Goal: Task Accomplishment & Management: Use online tool/utility

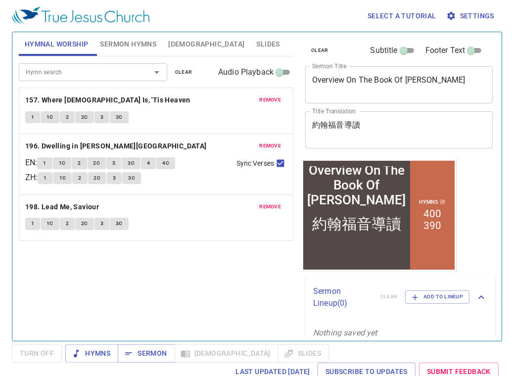
click at [430, 87] on textarea "Overview On The Book Of [PERSON_NAME]" at bounding box center [399, 84] width 174 height 19
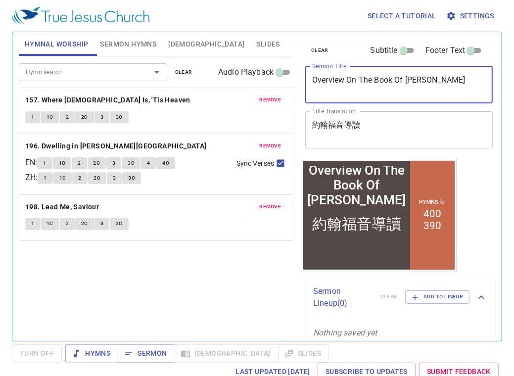
click at [430, 87] on textarea "Overview On The Book Of [PERSON_NAME]" at bounding box center [399, 84] width 174 height 19
click at [430, 87] on textarea "Overview On The Book Of John" at bounding box center [399, 84] width 174 height 19
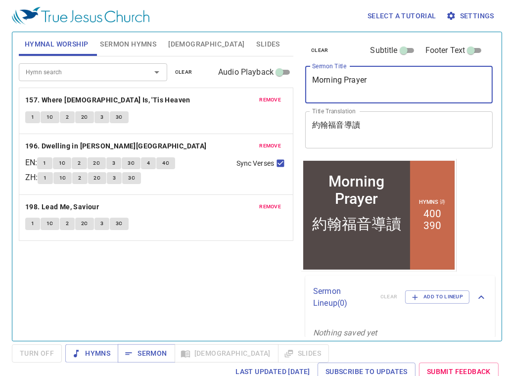
type textarea "Morning Prayer"
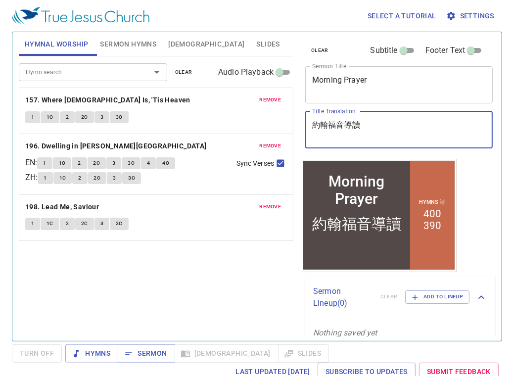
click at [432, 122] on textarea "約翰福音導讀" at bounding box center [399, 129] width 174 height 19
type textarea "約"
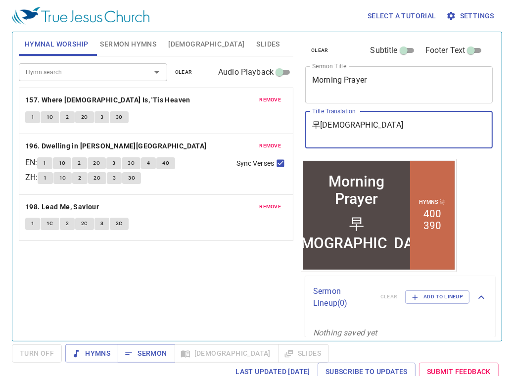
type textarea "早[DEMOGRAPHIC_DATA]"
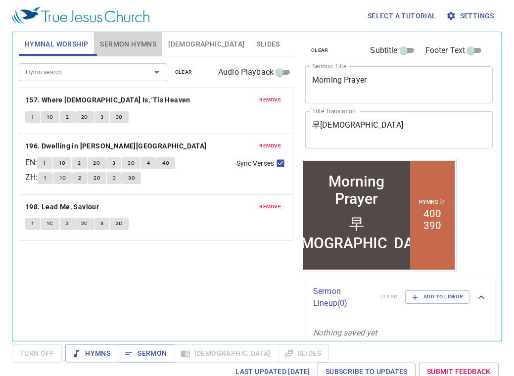
click at [149, 44] on span "Sermon Hymns" at bounding box center [128, 44] width 56 height 12
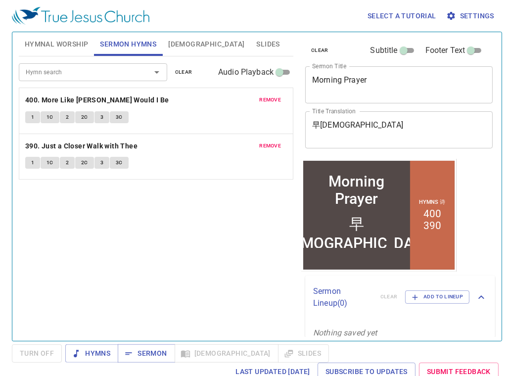
click at [275, 97] on span "remove" at bounding box center [270, 99] width 22 height 9
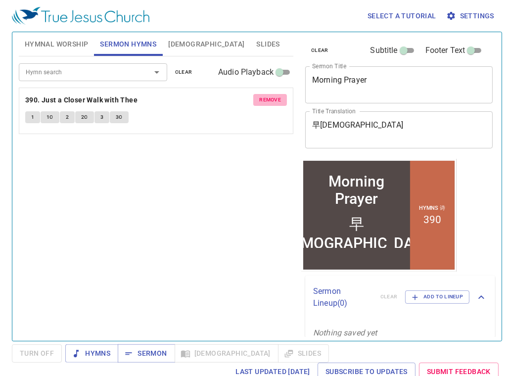
click at [275, 97] on span "remove" at bounding box center [270, 99] width 22 height 9
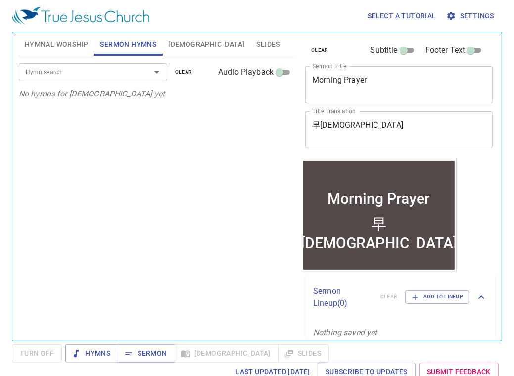
click at [102, 71] on input "Hymn search" at bounding box center [78, 71] width 113 height 11
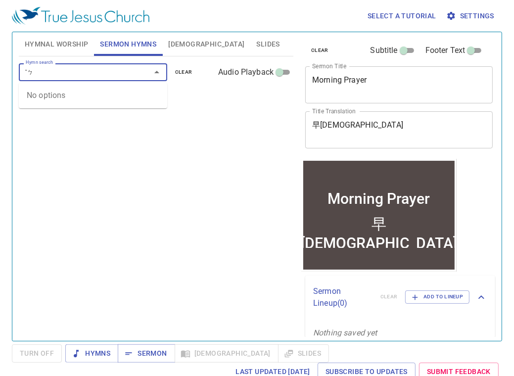
type input "ˇ"
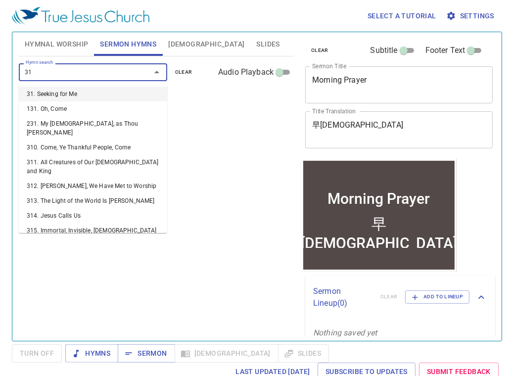
type input "318"
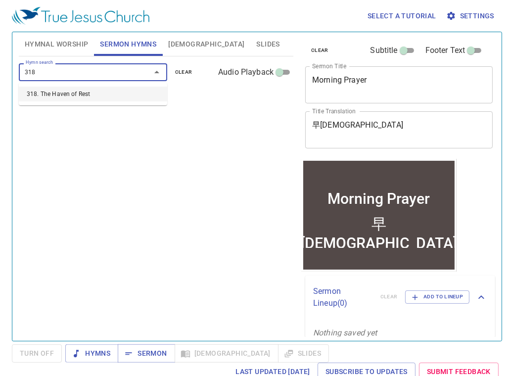
click at [90, 90] on li "318. The Haven of Rest" at bounding box center [93, 94] width 148 height 15
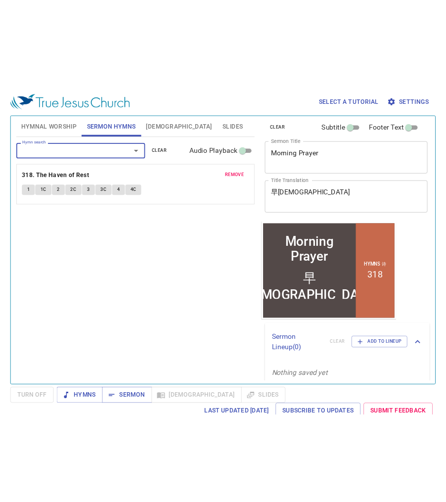
scroll to position [13, 0]
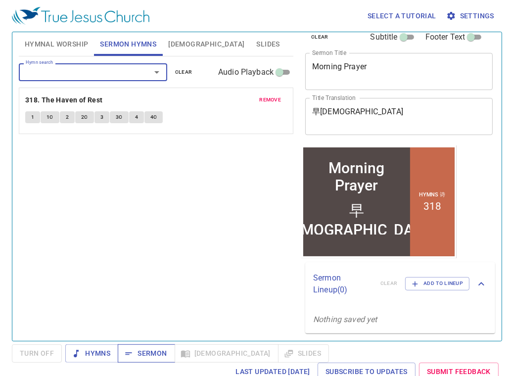
click at [146, 353] on span "Sermon" at bounding box center [146, 353] width 41 height 12
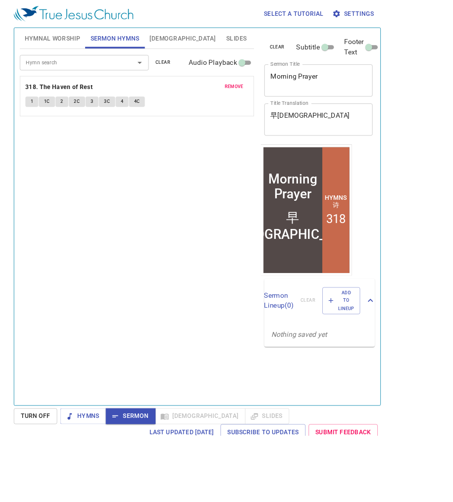
scroll to position [0, 0]
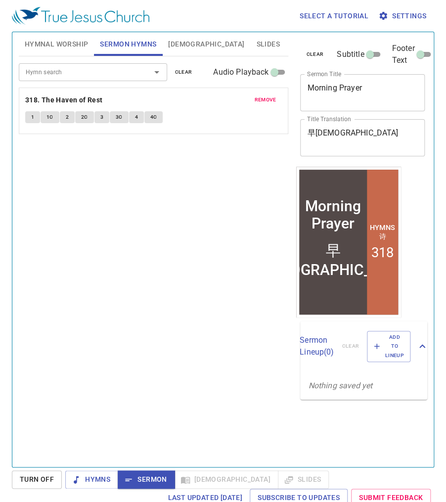
click at [150, 160] on div "Hymn search Hymn search clear Audio Playback remove 318. The Haven of Rest 1 1C…" at bounding box center [154, 257] width 270 height 402
click at [178, 41] on span "[DEMOGRAPHIC_DATA]" at bounding box center [206, 44] width 76 height 12
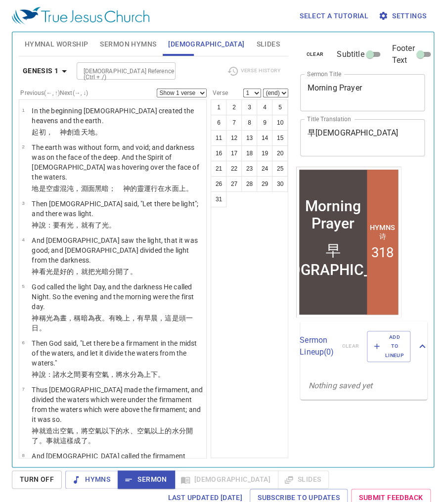
click at [59, 46] on span "Hymnal Worship" at bounding box center [57, 44] width 64 height 12
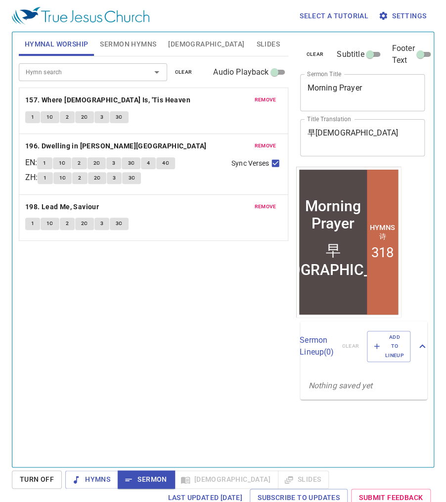
click at [124, 46] on span "Sermon Hymns" at bounding box center [128, 44] width 56 height 12
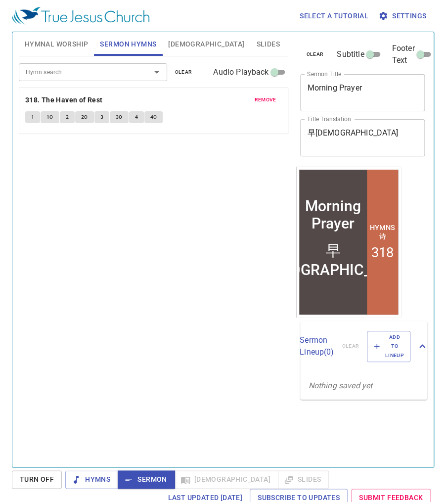
click at [163, 217] on div "Hymn search Hymn search clear Audio Playback remove 318. The Haven of Rest 1 1C…" at bounding box center [154, 257] width 270 height 402
click at [379, 347] on span "Add to Lineup" at bounding box center [389, 346] width 31 height 27
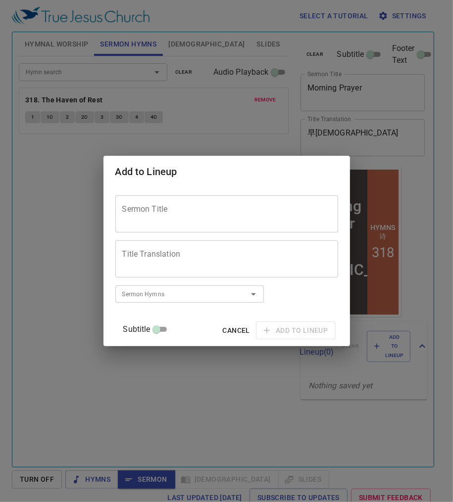
click at [192, 218] on textarea "Sermon Title" at bounding box center [226, 213] width 209 height 19
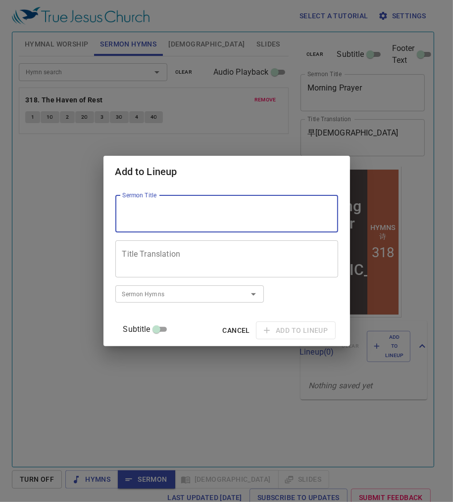
paste textarea "教會，一體統 Church, Oneness of the Body"
drag, startPoint x: 191, startPoint y: 211, endPoint x: 126, endPoint y: 190, distance: 68.5
click at [126, 190] on div "Sermon Title 教會，一體統 Church, Oneness of the Body Sermon Title Title Translation …" at bounding box center [226, 267] width 246 height 159
type textarea "Church, Oneness of the Body"
click at [170, 257] on textarea "Title Translation" at bounding box center [226, 258] width 209 height 19
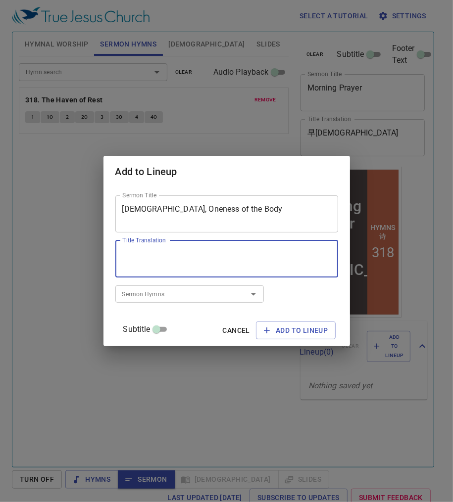
paste textarea "教會，一體統"
type textarea "教會，一體統"
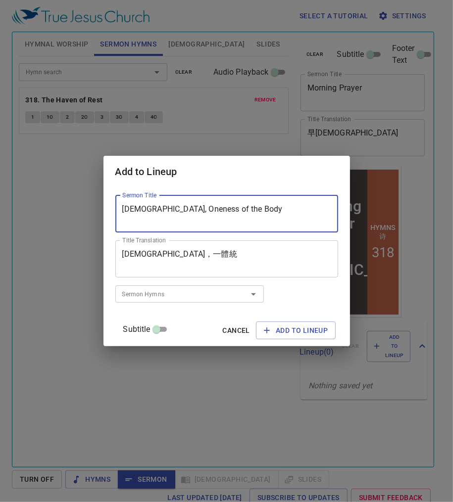
drag, startPoint x: 164, startPoint y: 212, endPoint x: 116, endPoint y: 190, distance: 52.5
click at [116, 190] on div "Sermon Title Church, Oneness of the Body Sermon Title Title Translation 教會，一體統 …" at bounding box center [226, 267] width 246 height 159
drag, startPoint x: 251, startPoint y: 208, endPoint x: 255, endPoint y: 228, distance: 20.3
click at [255, 228] on div "Church, Oneness of the Body Sermon Title" at bounding box center [226, 213] width 223 height 37
type textarea "Church, Oneness of the Body"
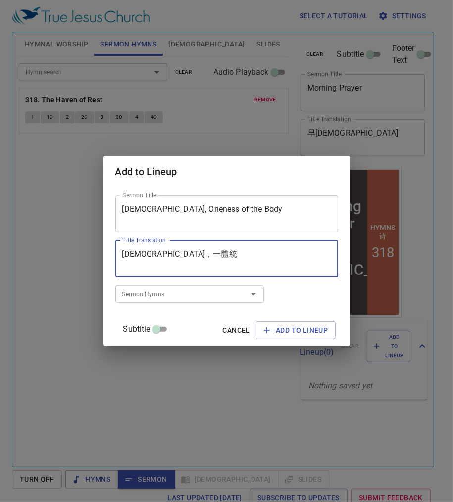
drag, startPoint x: 202, startPoint y: 261, endPoint x: 214, endPoint y: 276, distance: 18.6
click at [213, 274] on div "教會，一體統 Title Translation" at bounding box center [226, 258] width 223 height 37
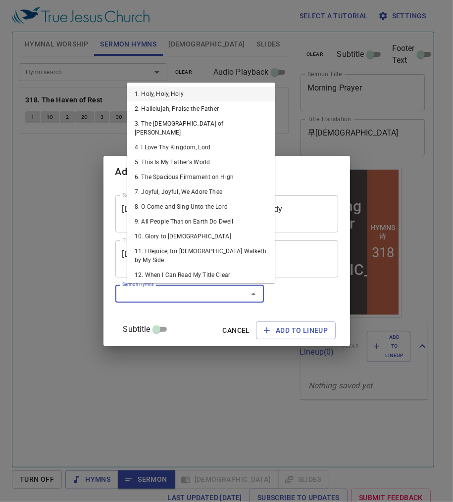
click at [214, 290] on input "Sermon Hymns" at bounding box center [174, 293] width 113 height 11
type input "4"
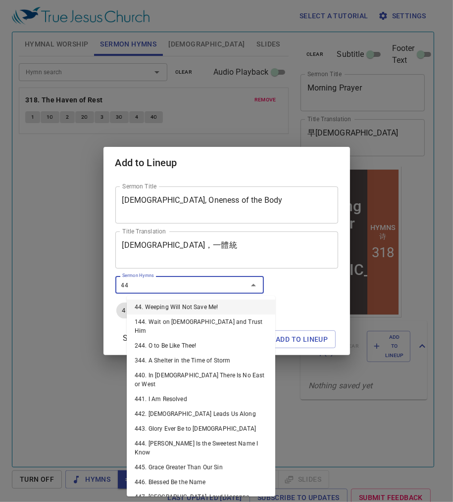
type input "440"
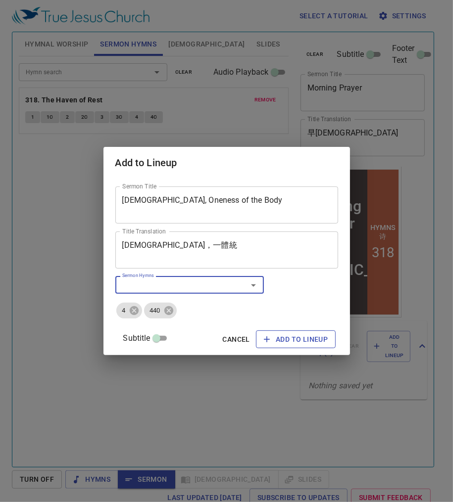
click at [272, 341] on span "Add to Lineup" at bounding box center [296, 339] width 64 height 12
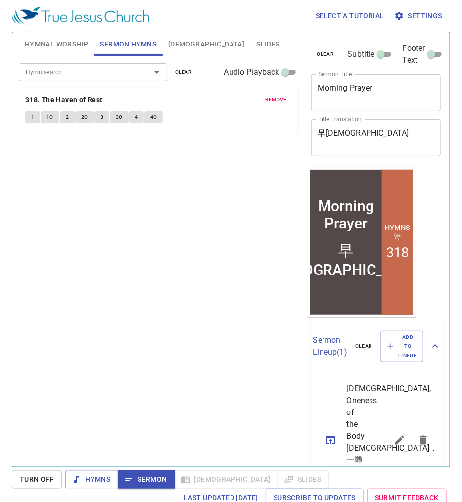
click at [182, 37] on button "[DEMOGRAPHIC_DATA]" at bounding box center [206, 44] width 88 height 24
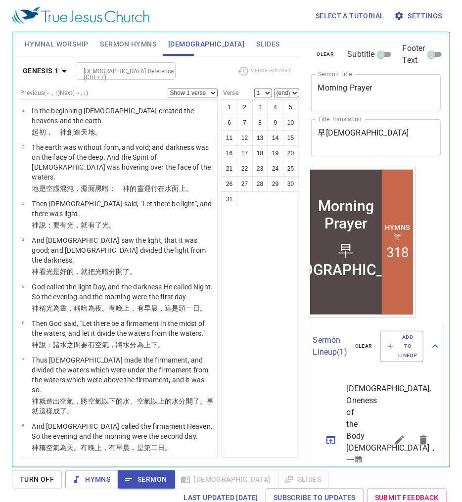
click at [57, 71] on b "Genesis 1" at bounding box center [41, 71] width 36 height 12
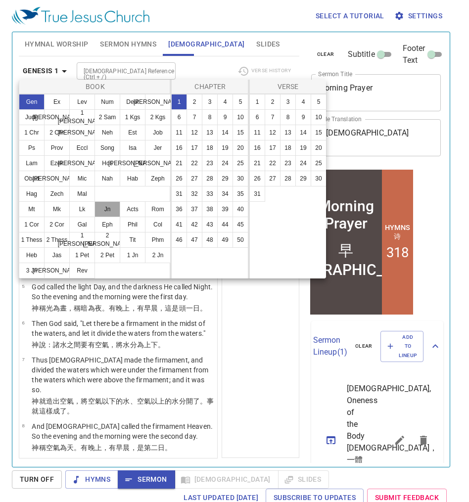
click at [106, 209] on button "Jn" at bounding box center [108, 209] width 26 height 16
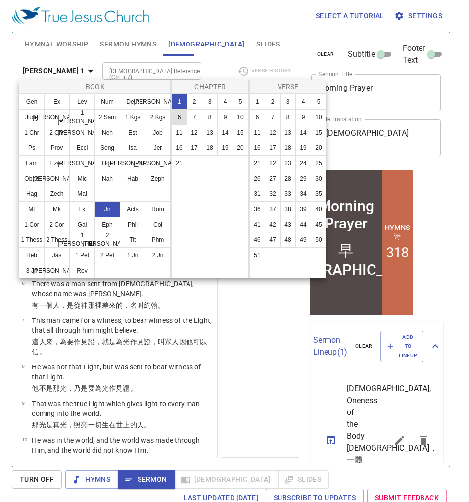
click at [181, 117] on button "6" at bounding box center [179, 117] width 16 height 16
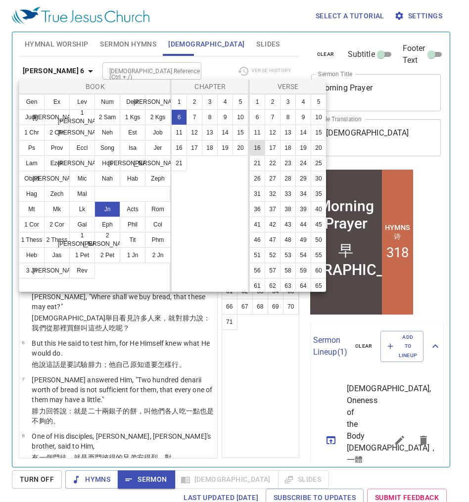
click at [265, 143] on button "16" at bounding box center [257, 148] width 16 height 16
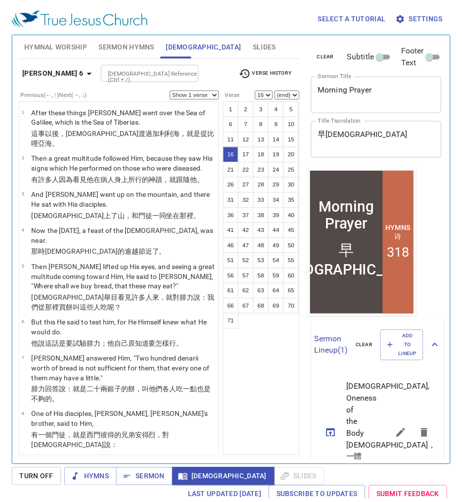
scroll to position [571, 0]
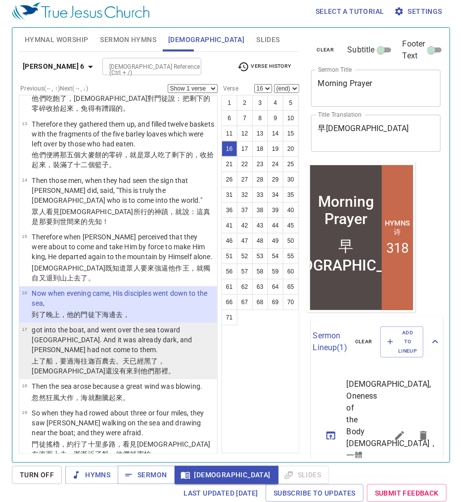
click at [123, 325] on p "got into the boat, and went over the sea toward Capernaum. And it was already d…" at bounding box center [123, 340] width 183 height 30
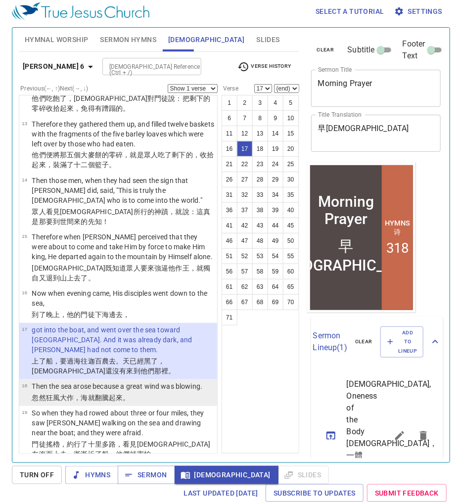
click at [109, 376] on wg2281 "就翻騰起來 。" at bounding box center [109, 398] width 42 height 8
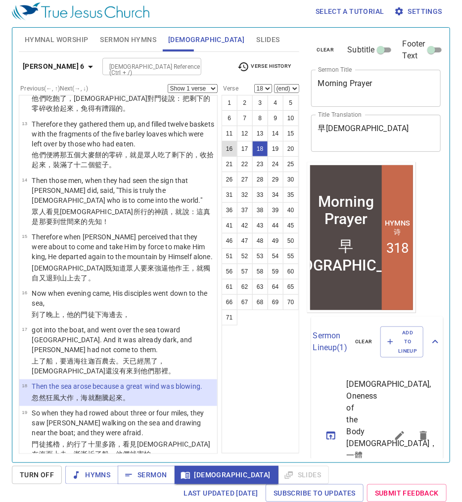
click at [231, 150] on button "16" at bounding box center [230, 149] width 16 height 16
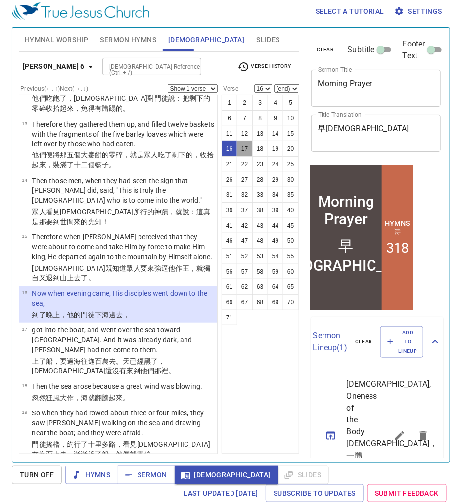
click at [246, 151] on button "17" at bounding box center [245, 149] width 16 height 16
select select "17"
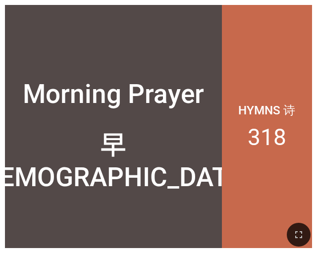
click at [298, 239] on icon "button" at bounding box center [298, 235] width 12 height 12
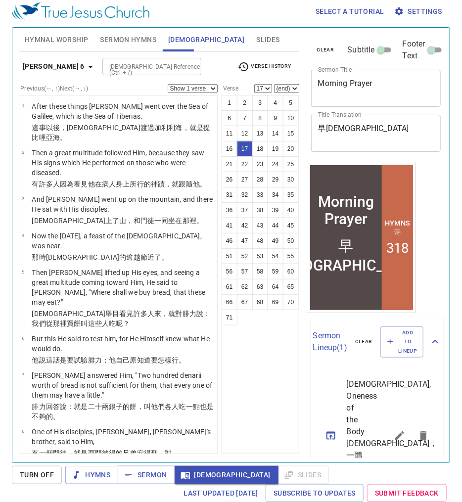
scroll to position [571, 0]
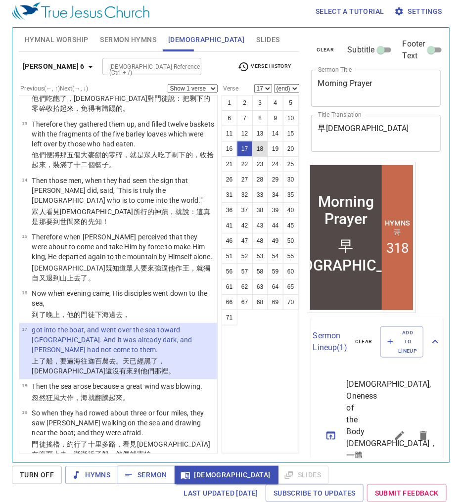
click at [263, 150] on button "18" at bounding box center [260, 149] width 16 height 16
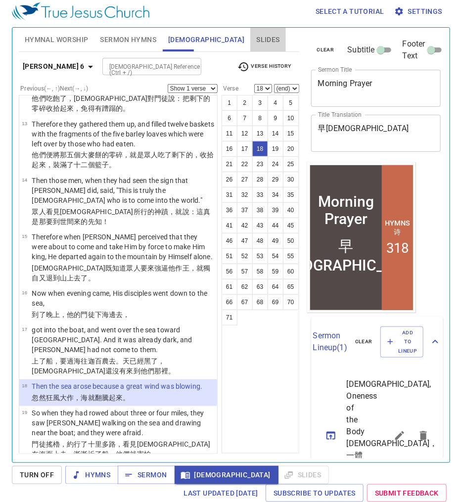
click at [256, 40] on span "Slides" at bounding box center [267, 40] width 23 height 12
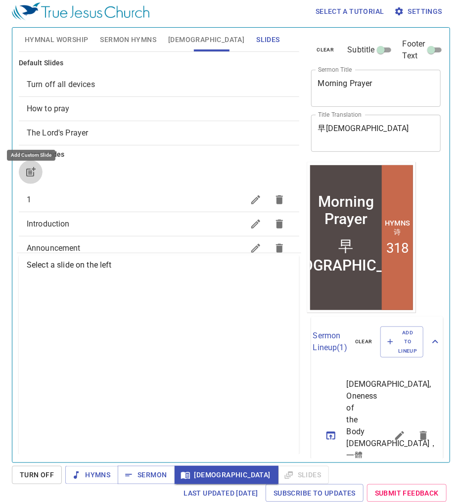
click at [30, 171] on icon "button" at bounding box center [31, 172] width 12 height 12
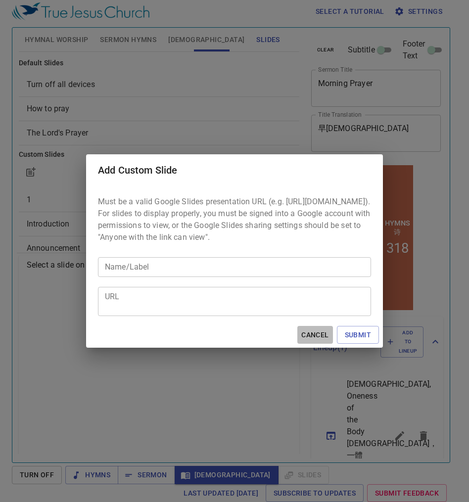
click at [321, 341] on span "Cancel" at bounding box center [314, 335] width 27 height 12
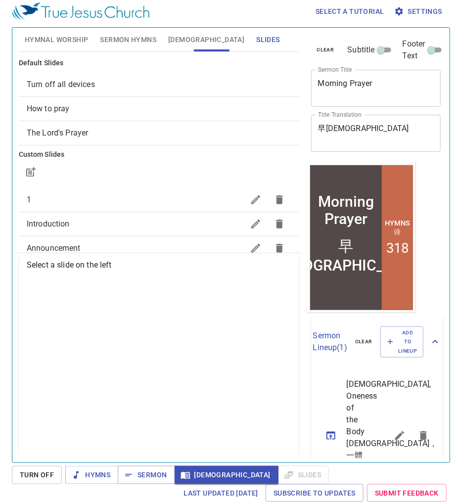
click at [170, 38] on span "[DEMOGRAPHIC_DATA]" at bounding box center [206, 40] width 76 height 12
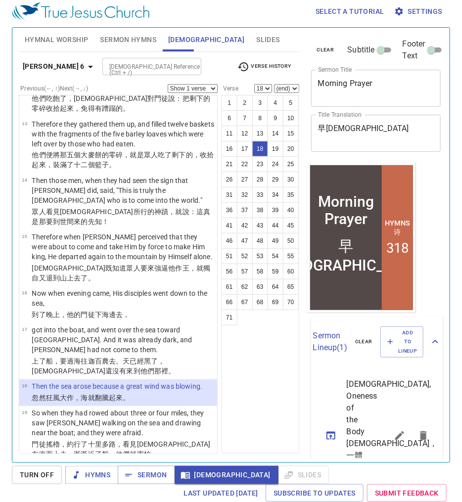
click at [85, 69] on icon "button" at bounding box center [91, 67] width 12 height 12
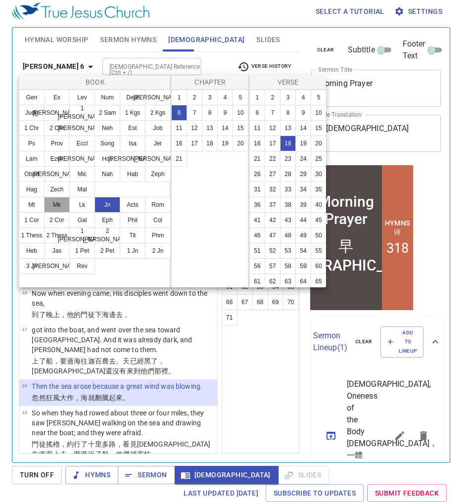
click at [64, 205] on button "Mk" at bounding box center [57, 205] width 26 height 16
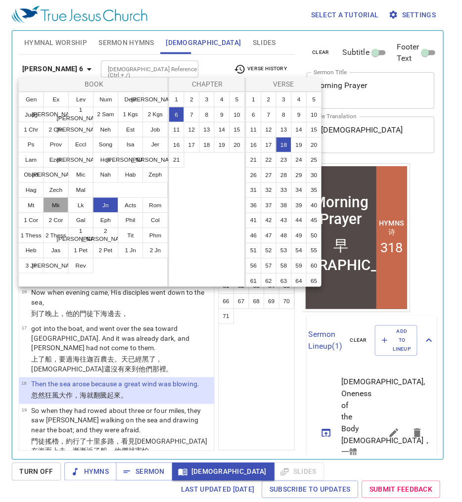
scroll to position [0, 0]
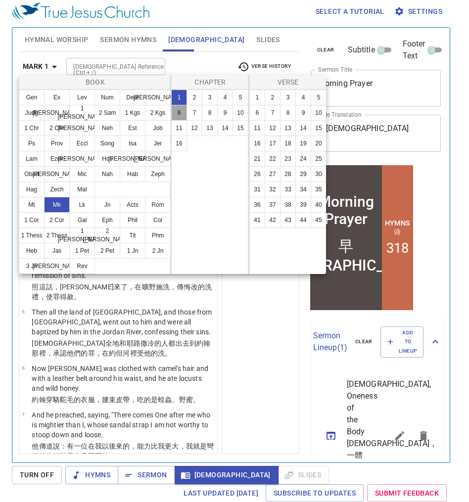
click at [184, 115] on button "6" at bounding box center [179, 113] width 16 height 16
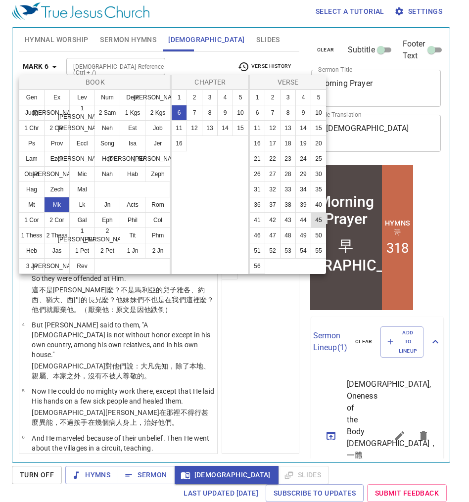
click at [319, 221] on button "45" at bounding box center [319, 220] width 16 height 16
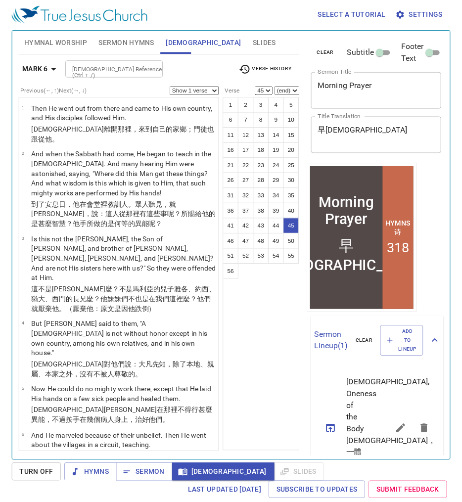
scroll to position [2048, 0]
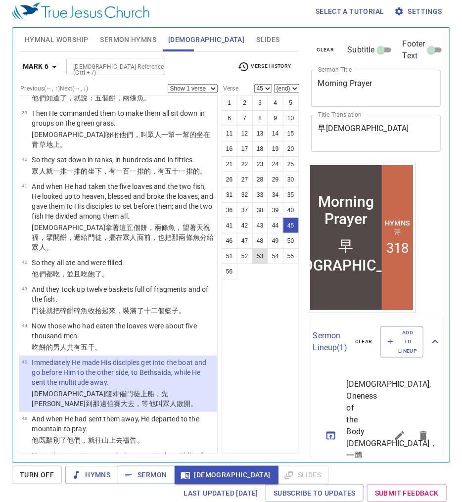
click at [263, 254] on button "53" at bounding box center [260, 256] width 16 height 16
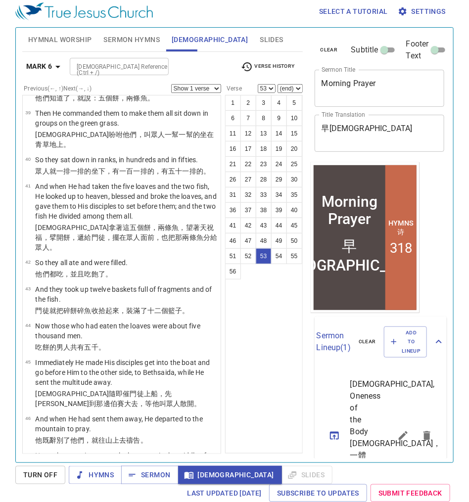
scroll to position [2421, 0]
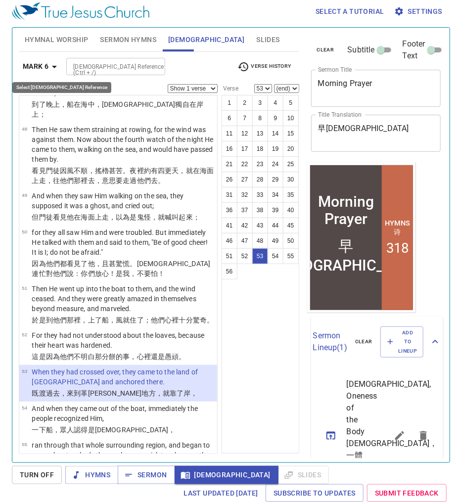
click at [38, 60] on b "Mark 6" at bounding box center [36, 66] width 26 height 12
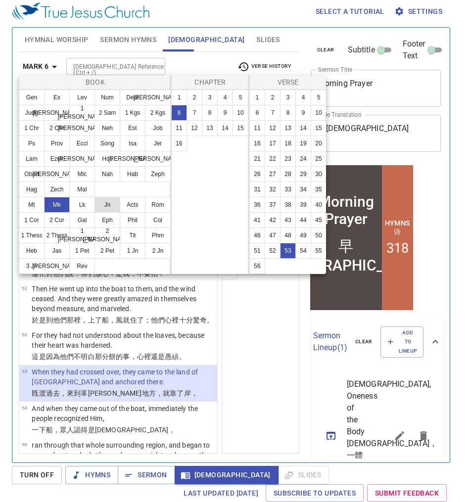
click at [102, 199] on button "Jn" at bounding box center [108, 205] width 26 height 16
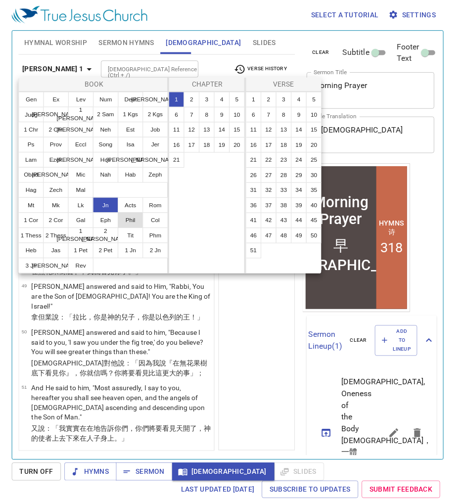
scroll to position [0, 0]
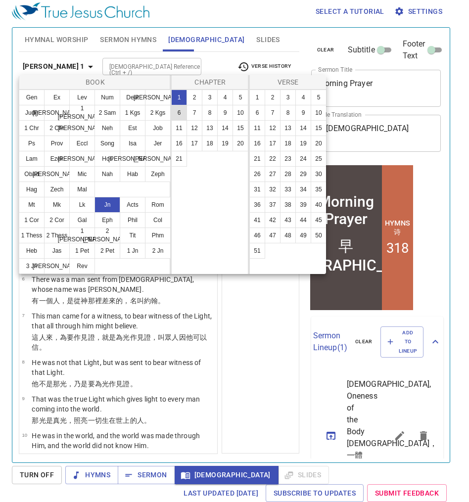
click at [182, 111] on button "6" at bounding box center [179, 113] width 16 height 16
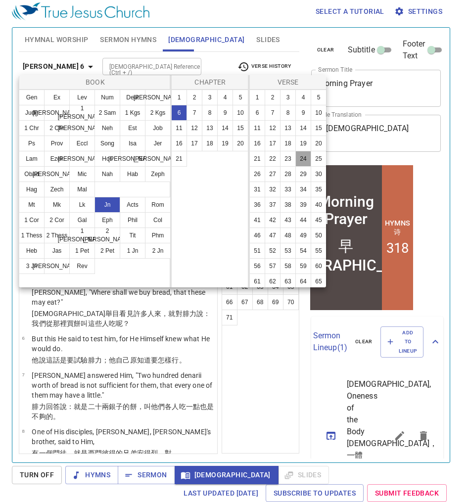
click at [299, 167] on button "24" at bounding box center [303, 159] width 16 height 16
select select "24"
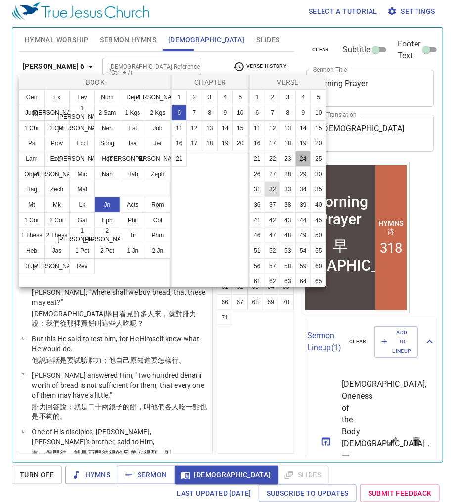
scroll to position [972, 0]
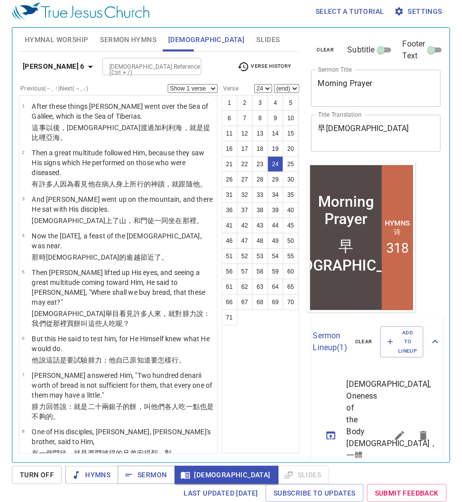
scroll to position [972, 0]
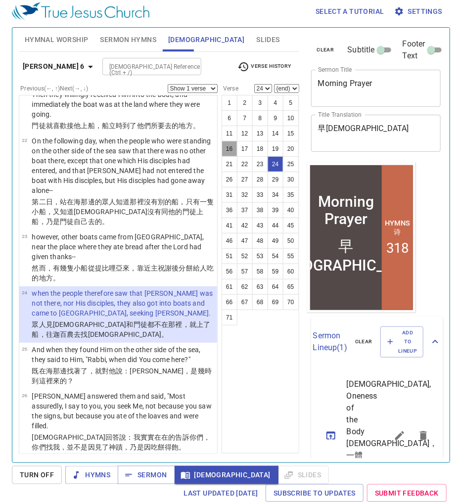
click at [234, 150] on button "16" at bounding box center [230, 149] width 16 height 16
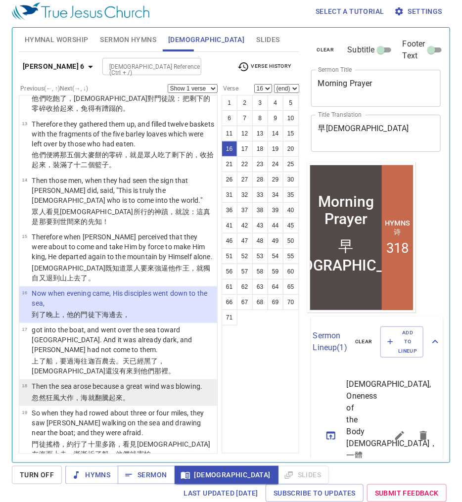
click at [142, 381] on p "Then the sea arose because a great wind was blowing." at bounding box center [117, 386] width 171 height 10
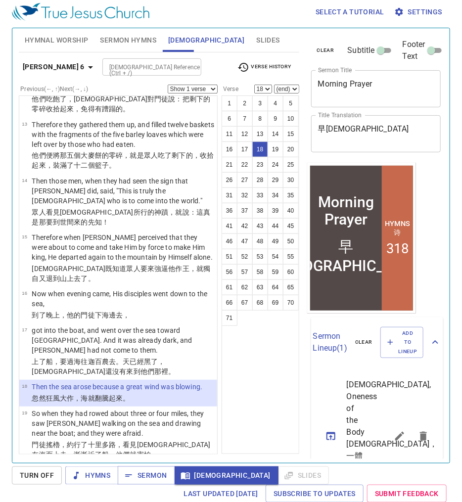
scroll to position [4, 0]
click at [378, 402] on div "Church, Oneness of the Body 教會，一體統 4, 440" at bounding box center [349, 436] width 77 height 129
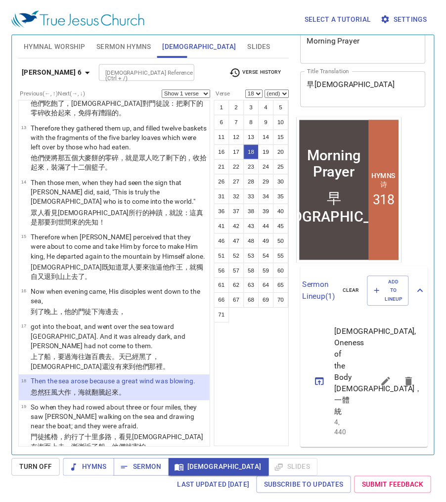
scroll to position [84, 0]
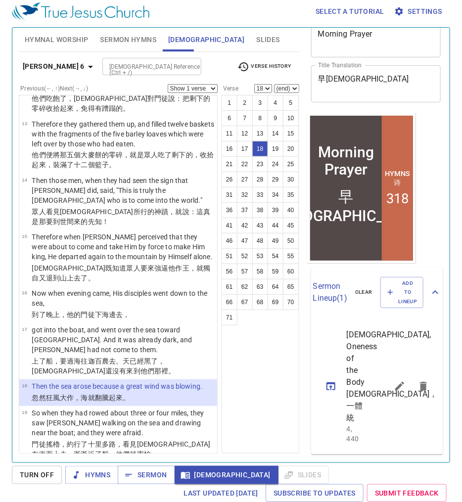
click at [388, 375] on button "sermon lineup list" at bounding box center [400, 387] width 24 height 24
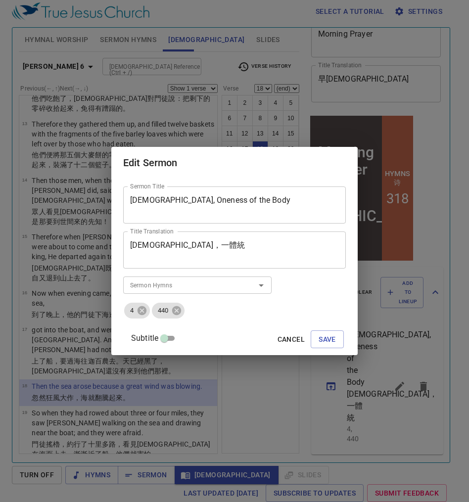
click at [194, 206] on textarea "Church, Oneness of the Body" at bounding box center [234, 204] width 209 height 19
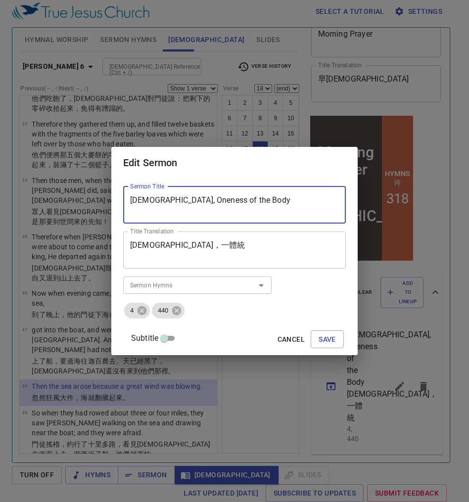
click at [194, 206] on textarea "Church, Oneness of the Body" at bounding box center [234, 204] width 209 height 19
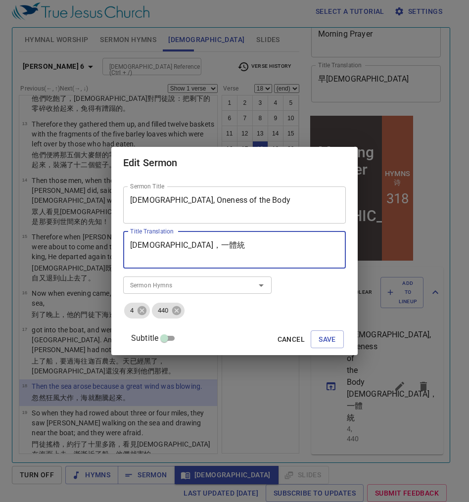
click at [198, 247] on textarea "教會，一體統" at bounding box center [234, 249] width 209 height 19
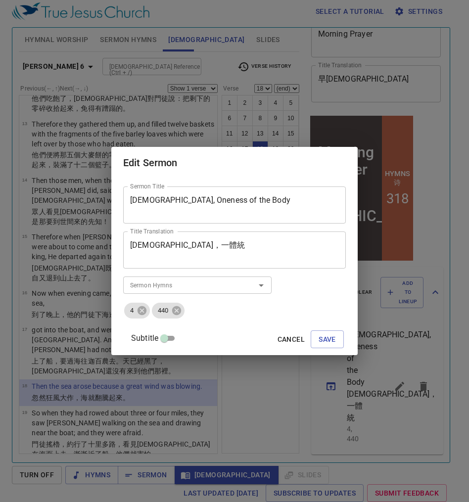
click at [294, 335] on button "Cancel" at bounding box center [291, 340] width 35 height 18
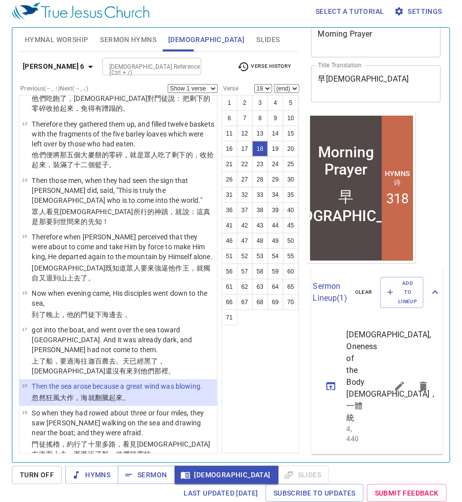
click at [269, 367] on div "1 2 3 4 5 6 7 8 9 10 11 12 13 14 15 16 17 18 19 20 21 22 23 24 25 26 27 28 29 3…" at bounding box center [261, 274] width 78 height 359
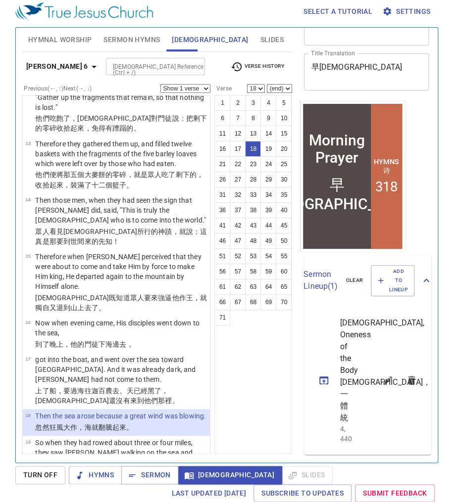
scroll to position [591, 0]
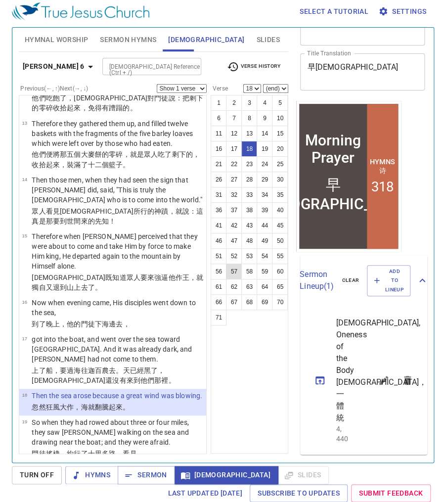
drag, startPoint x: 259, startPoint y: 347, endPoint x: 228, endPoint y: 268, distance: 85.3
click at [259, 347] on div "1 2 3 4 5 6 7 8 9 10 11 12 13 14 15 16 17 18 19 20 21 22 23 24 25 26 27 28 29 3…" at bounding box center [250, 274] width 78 height 359
click at [85, 61] on icon "button" at bounding box center [91, 67] width 12 height 12
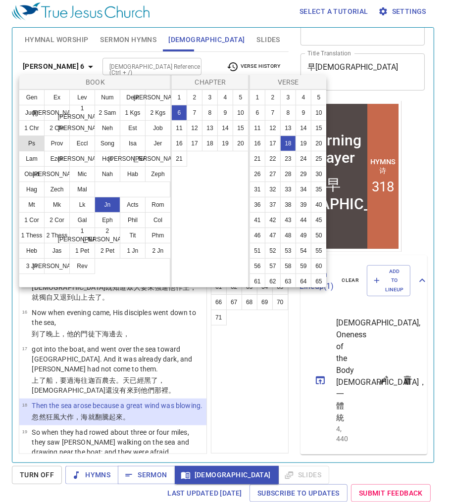
click at [34, 146] on button "Ps" at bounding box center [32, 144] width 26 height 16
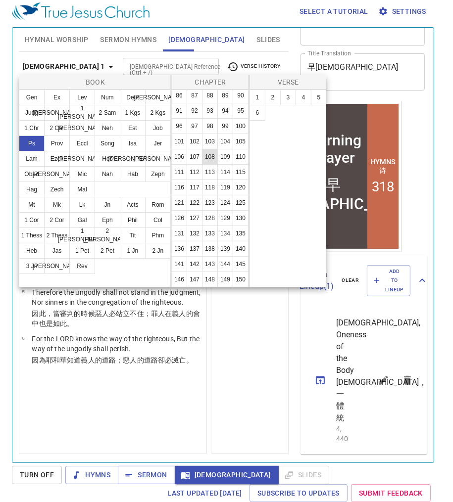
scroll to position [306, 0]
click at [217, 195] on button "119" at bounding box center [225, 188] width 16 height 16
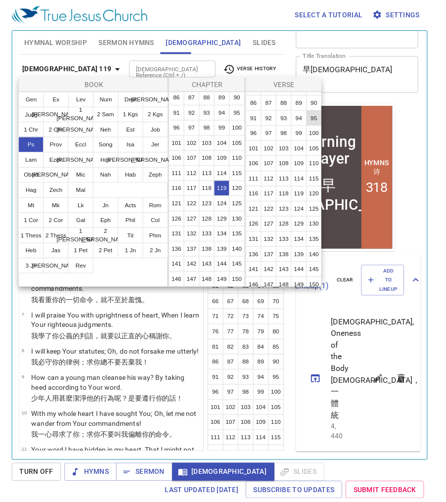
scroll to position [238, 0]
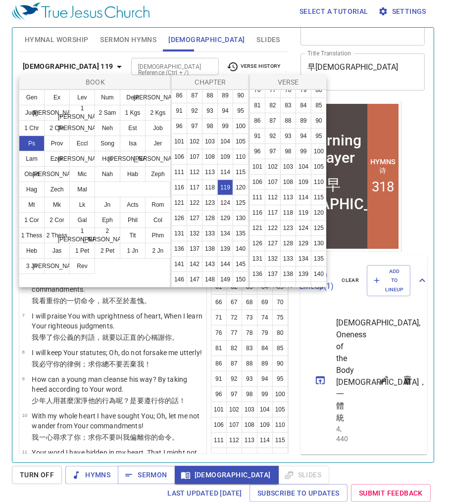
click at [265, 83] on button "71" at bounding box center [257, 75] width 16 height 16
select select "71"
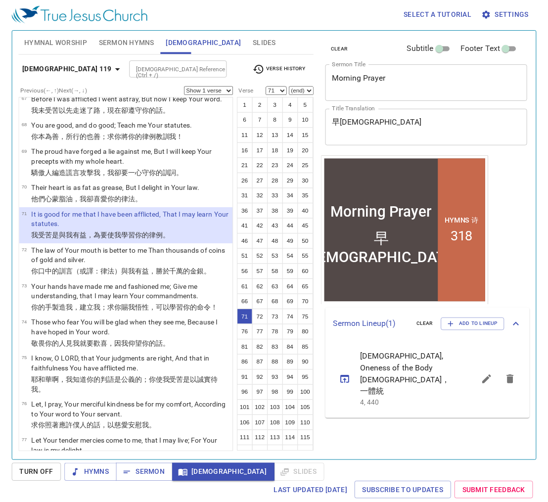
scroll to position [2318, 0]
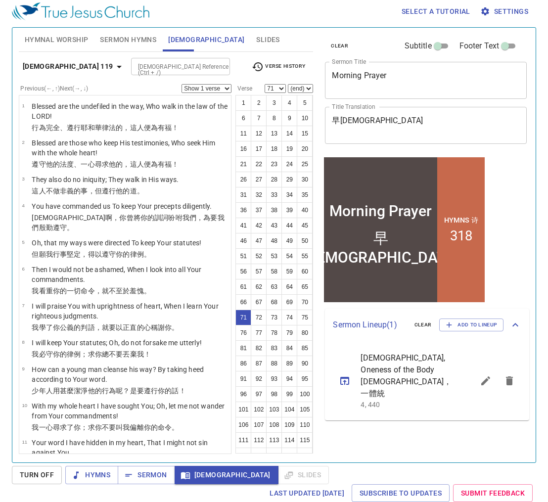
scroll to position [2318, 0]
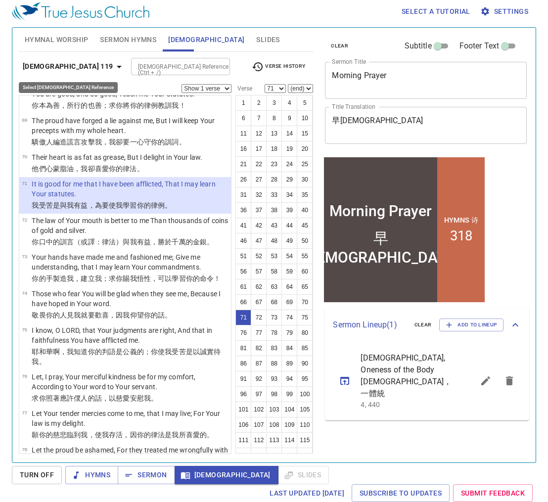
click at [113, 61] on icon "button" at bounding box center [119, 67] width 12 height 12
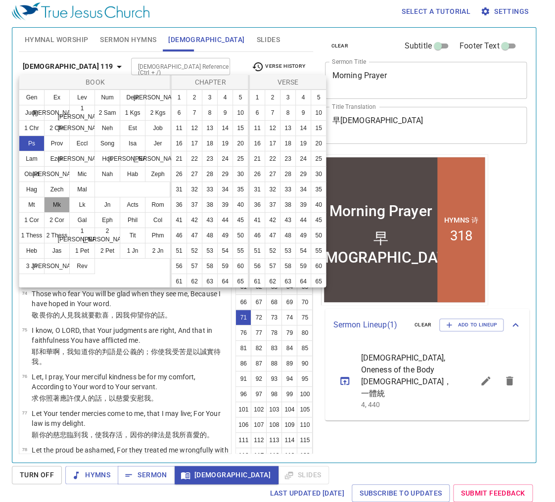
click at [61, 204] on button "Mk" at bounding box center [57, 205] width 26 height 16
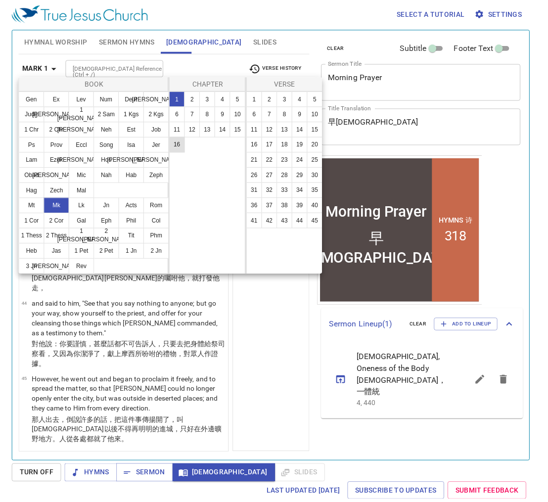
scroll to position [0, 0]
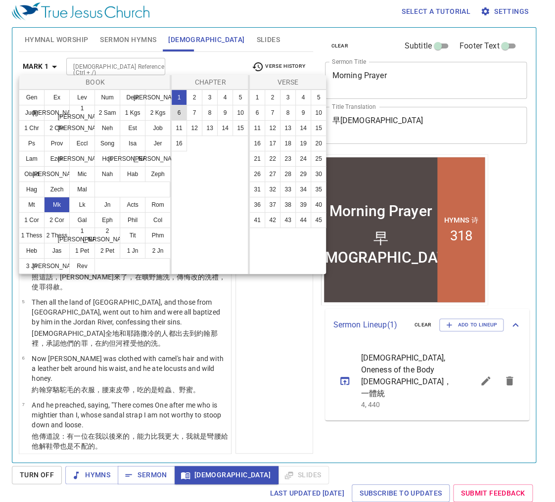
click at [184, 113] on button "6" at bounding box center [179, 113] width 16 height 16
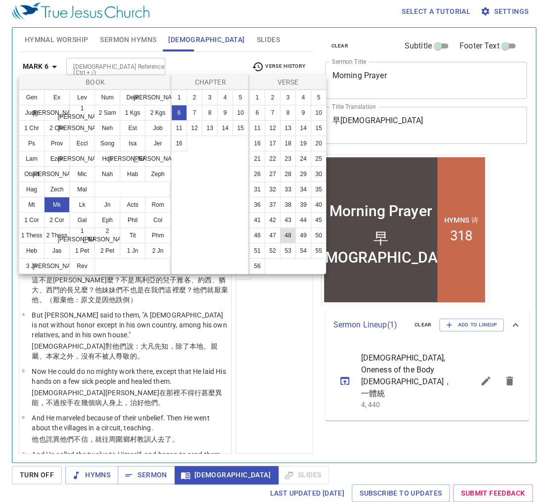
click at [289, 237] on button "48" at bounding box center [288, 236] width 16 height 16
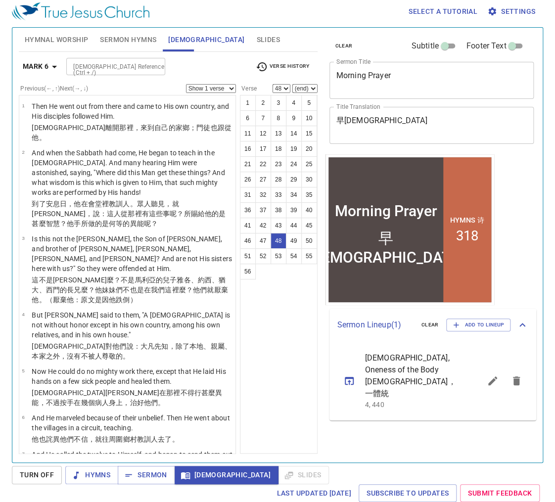
scroll to position [2094, 0]
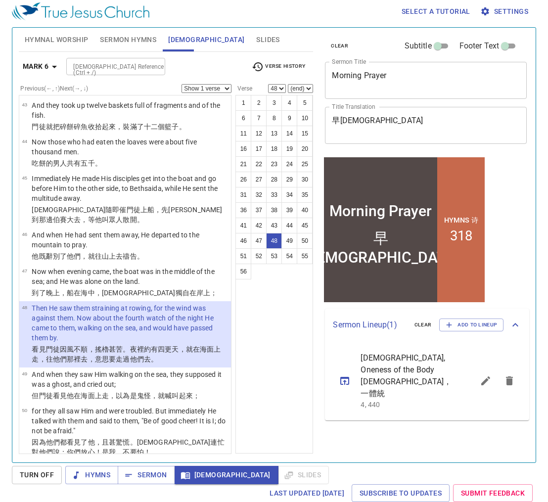
click at [44, 69] on b "Mark 6" at bounding box center [36, 66] width 26 height 12
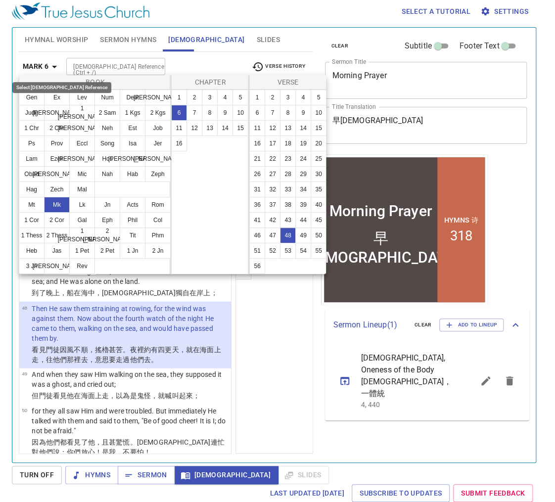
scroll to position [2104, 0]
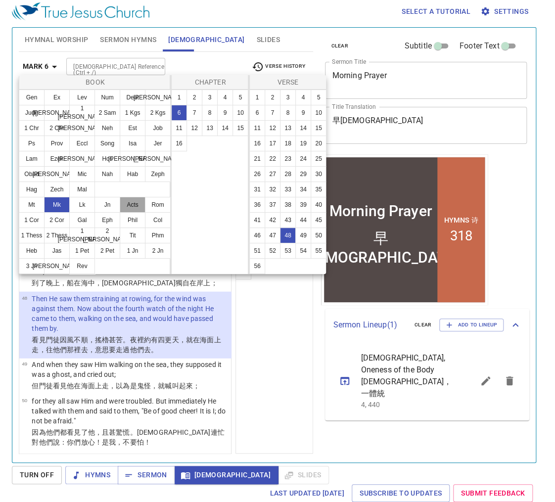
click at [127, 205] on button "Acts" at bounding box center [133, 205] width 26 height 16
select select "1"
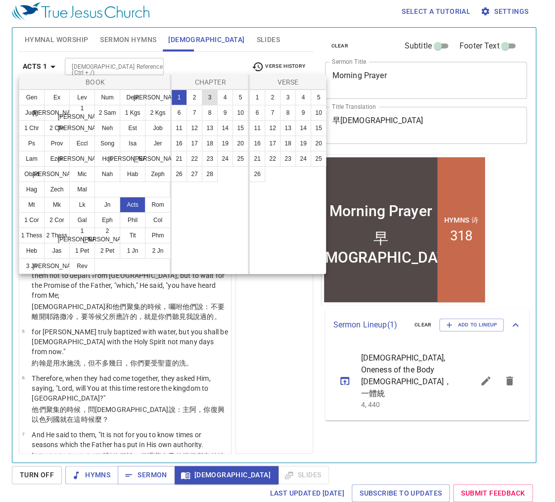
click at [210, 99] on button "3" at bounding box center [210, 98] width 16 height 16
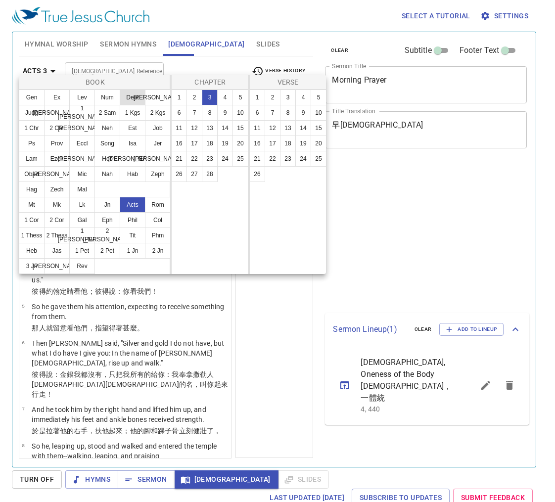
scroll to position [4, 0]
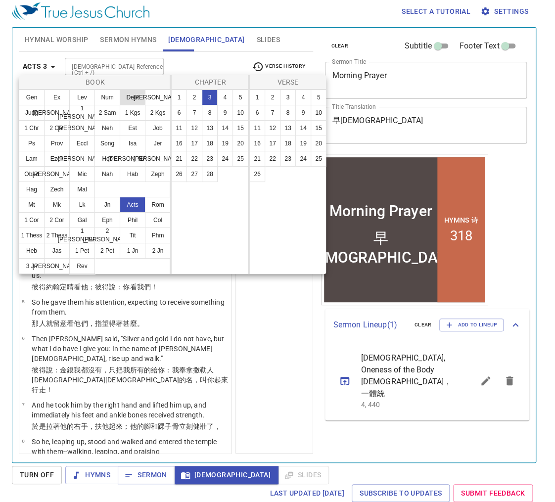
click at [55, 98] on button "Ex" at bounding box center [57, 98] width 26 height 16
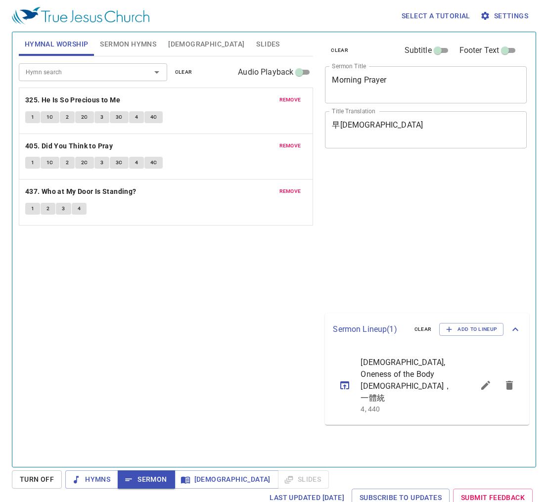
scroll to position [4, 0]
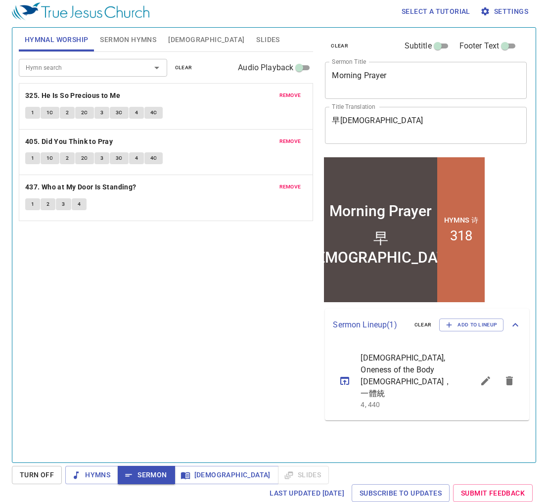
scroll to position [4, 0]
click at [166, 302] on div "Hymn search Hymn search clear Audio Playback remove 325. He Is So Precious to M…" at bounding box center [166, 253] width 295 height 402
click at [33, 97] on b "325. He Is So Precious to Me" at bounding box center [72, 96] width 95 height 12
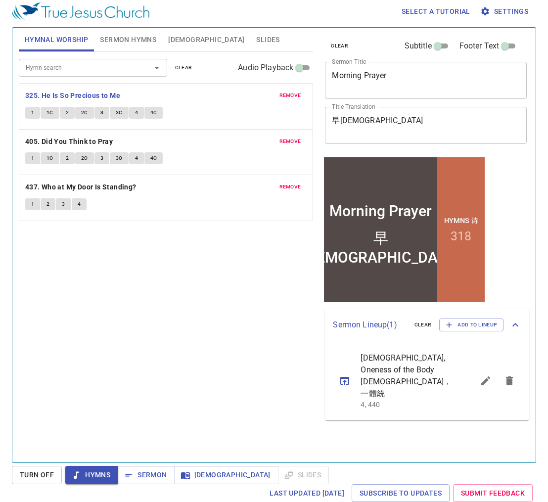
click at [107, 288] on div "Hymn search Hymn search clear Audio Playback remove 325. He Is So Precious to M…" at bounding box center [166, 253] width 295 height 402
click at [62, 286] on div "Hymn search Hymn search clear Audio Playback remove 325. He Is So Precious to M…" at bounding box center [166, 253] width 295 height 402
click at [35, 114] on button "1" at bounding box center [32, 113] width 15 height 12
click at [162, 284] on div "Hymn search Hymn search clear Audio Playback remove 325. He Is So Precious to M…" at bounding box center [166, 253] width 295 height 402
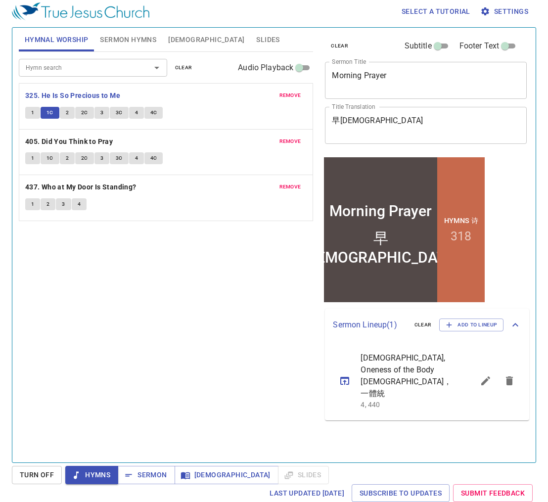
click at [70, 111] on button "2" at bounding box center [67, 113] width 15 height 12
click at [188, 293] on div "Hymn search Hymn search clear Audio Playback remove 325. He Is So Precious to M…" at bounding box center [166, 253] width 295 height 402
click at [81, 111] on span "2C" at bounding box center [84, 112] width 7 height 9
click at [102, 114] on span "3" at bounding box center [101, 112] width 3 height 9
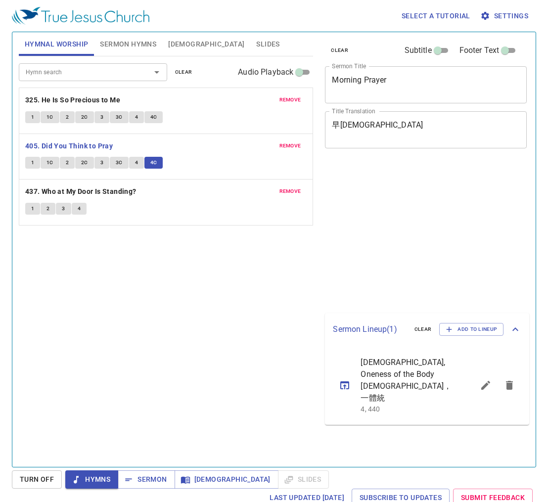
scroll to position [4, 0]
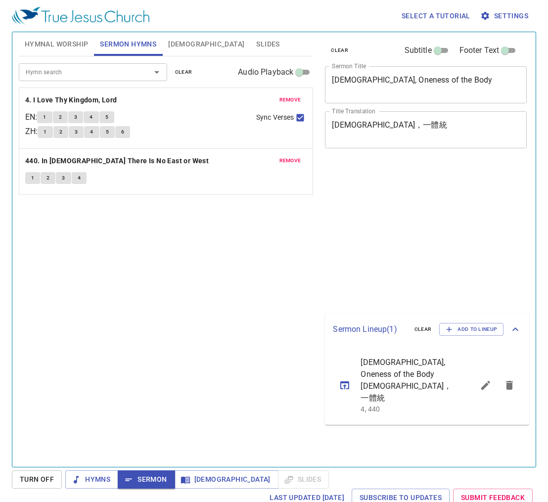
scroll to position [4, 0]
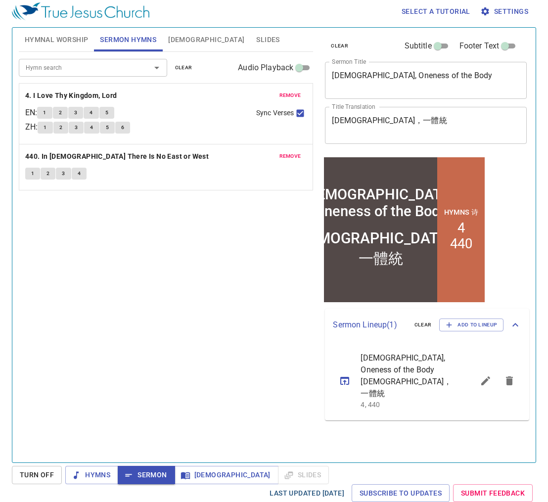
click at [215, 273] on div "Hymn search Hymn search clear Audio Playback remove 4. I Love Thy Kingdom, Lord…" at bounding box center [166, 253] width 295 height 402
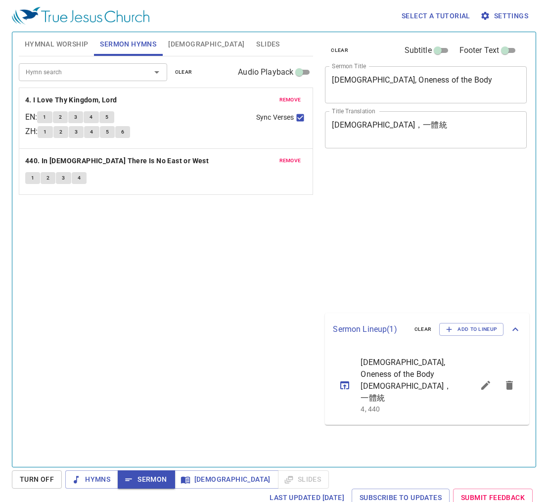
scroll to position [4, 0]
select select "4"
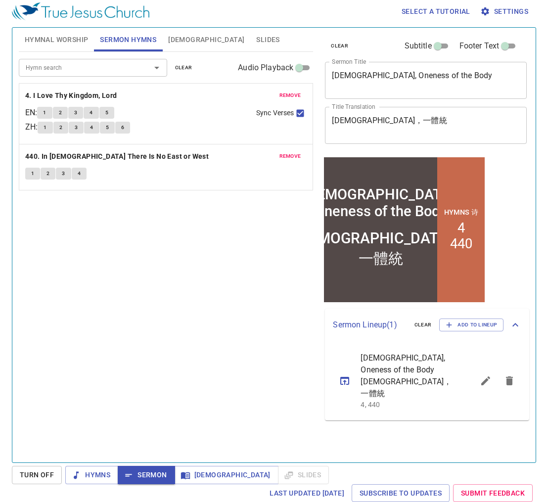
click at [177, 37] on span "[DEMOGRAPHIC_DATA]" at bounding box center [206, 40] width 76 height 12
click at [176, 38] on span "[DEMOGRAPHIC_DATA]" at bounding box center [206, 40] width 76 height 12
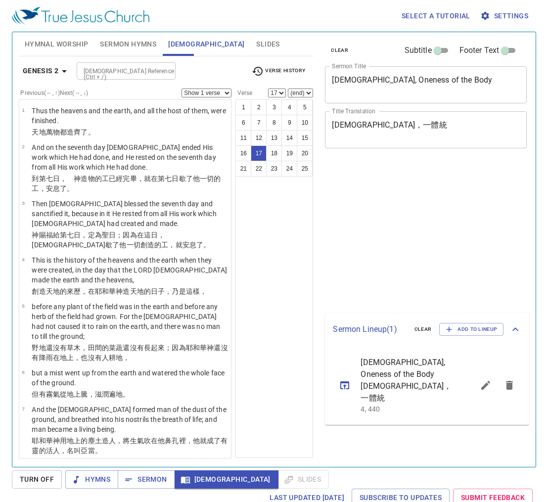
select select "17"
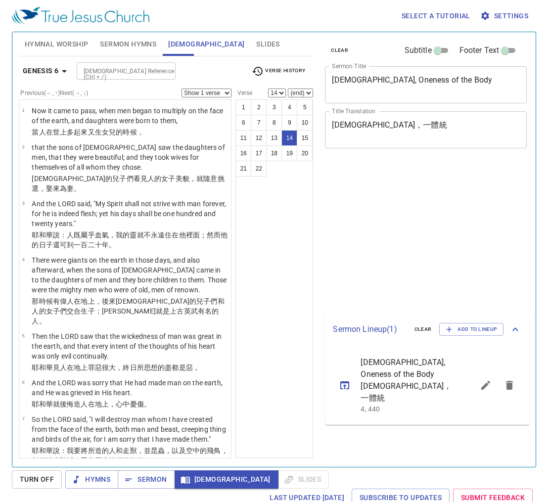
select select "14"
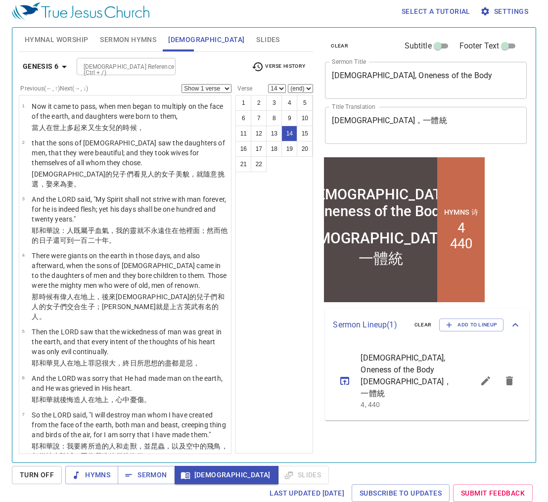
click at [272, 290] on div "1 2 3 4 5 6 7 8 9 10 11 12 13 14 15 16 17 18 19 20 21 22" at bounding box center [275, 274] width 78 height 359
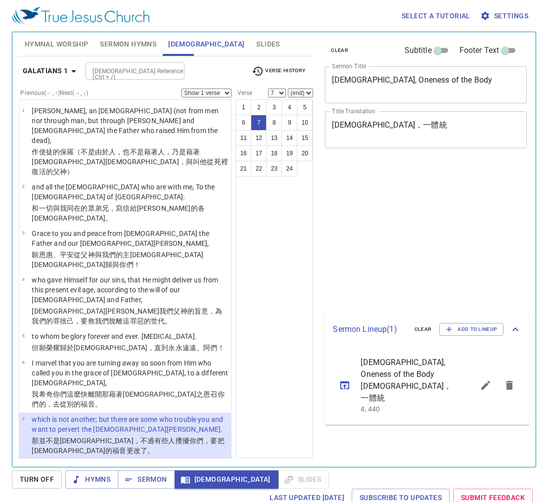
select select "7"
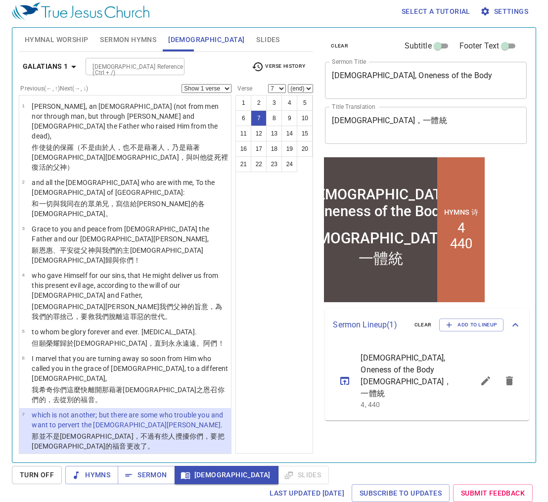
scroll to position [4, 0]
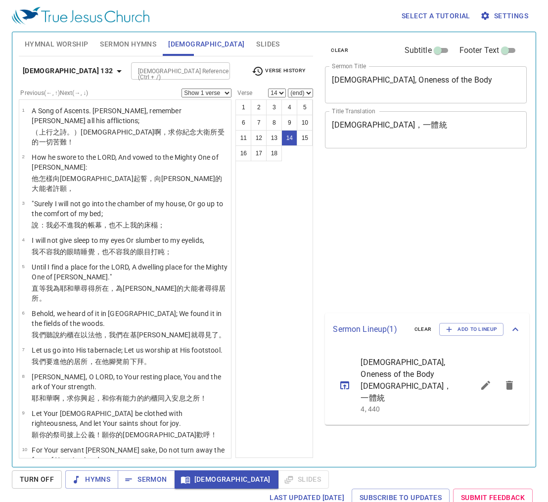
select select "14"
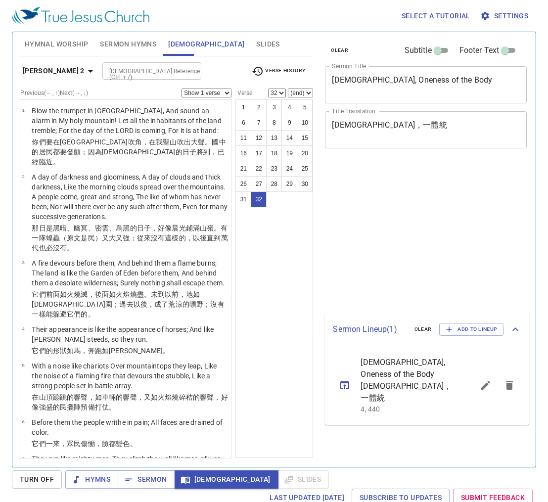
select select "32"
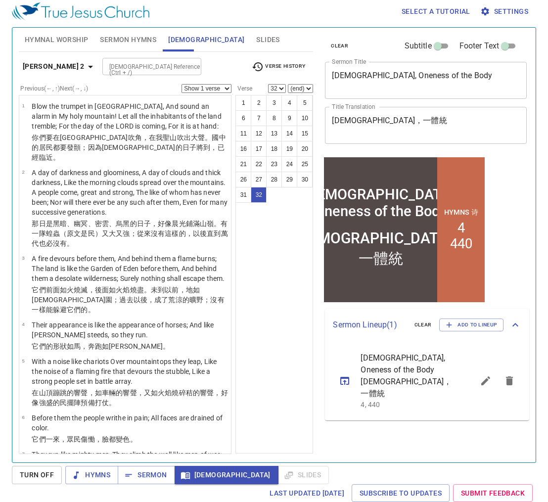
scroll to position [1435, 0]
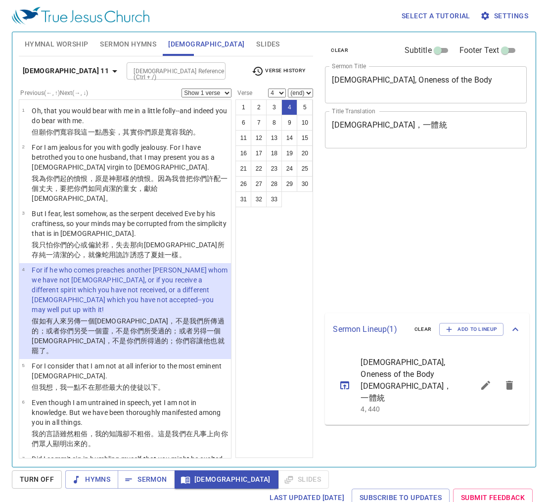
select select "4"
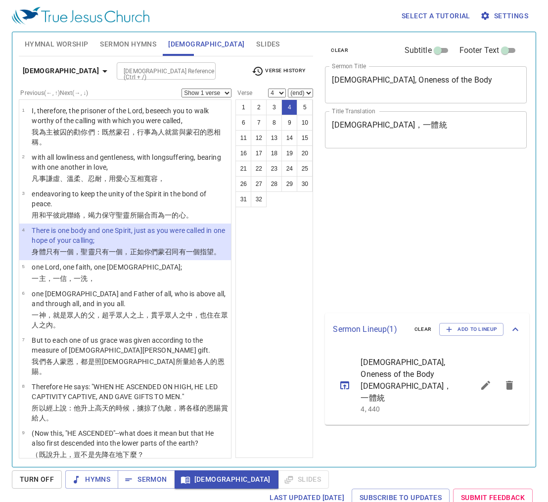
select select "4"
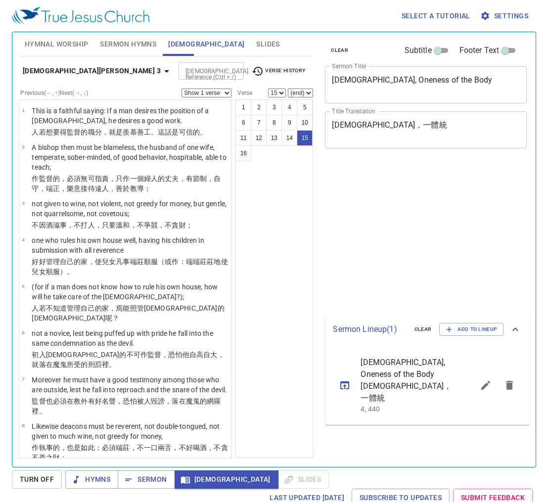
select select "15"
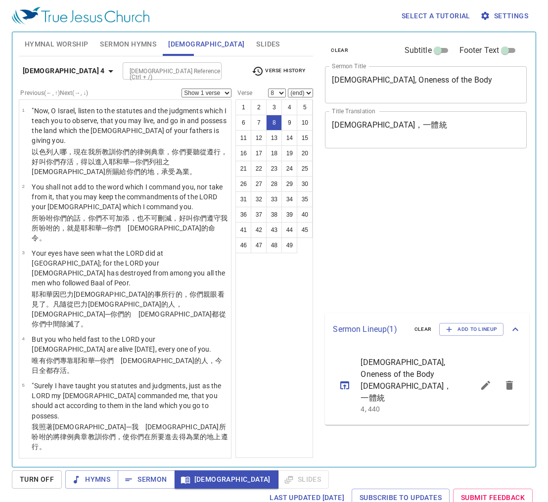
select select "8"
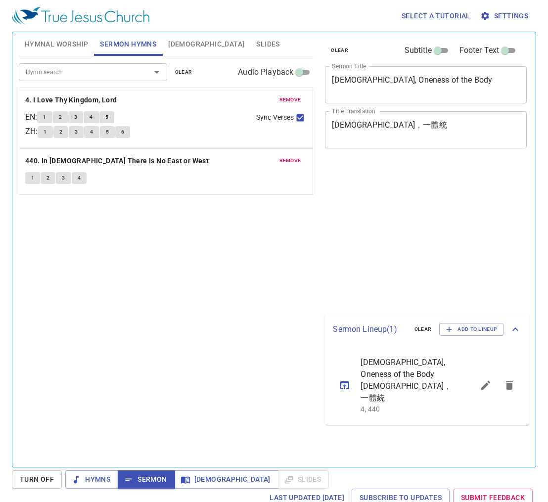
scroll to position [4, 0]
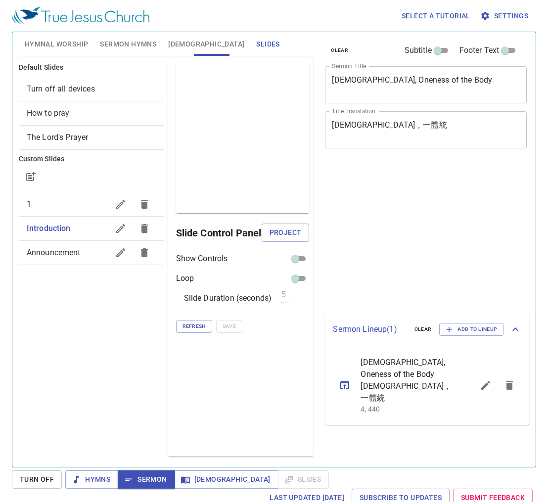
scroll to position [4, 0]
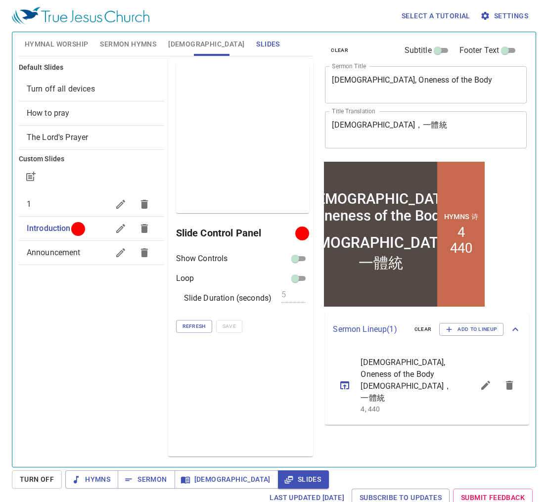
scroll to position [4, 0]
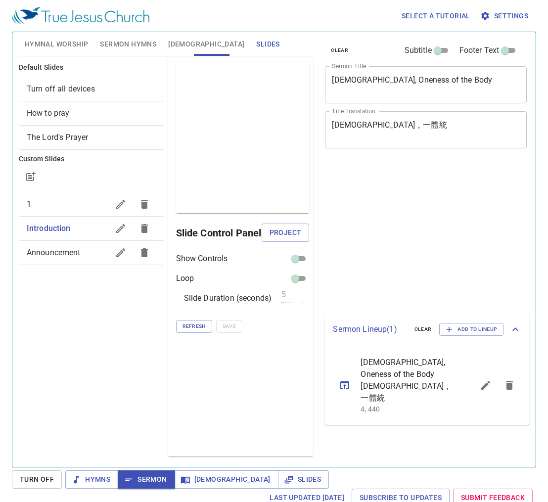
scroll to position [4, 0]
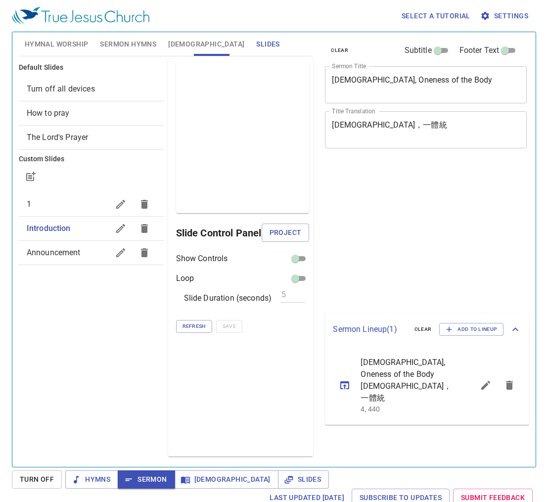
scroll to position [4, 0]
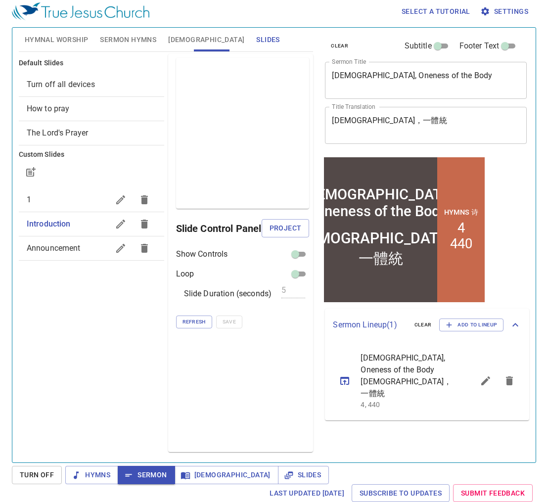
scroll to position [4, 0]
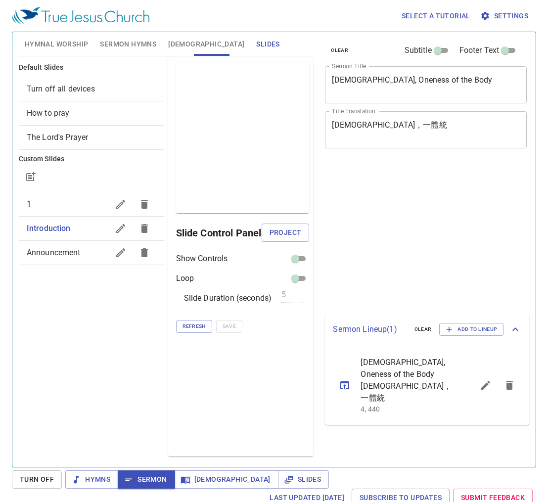
scroll to position [4, 0]
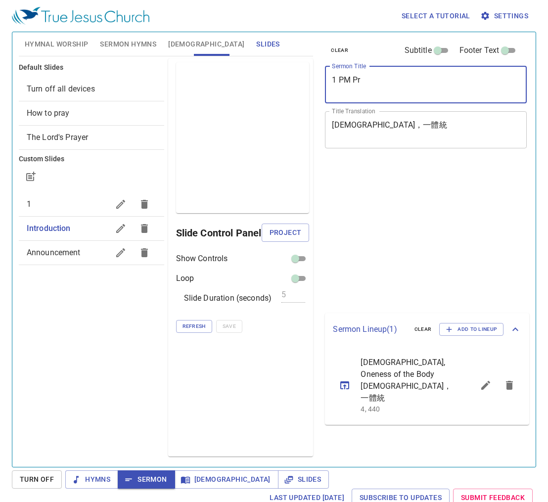
scroll to position [4, 0]
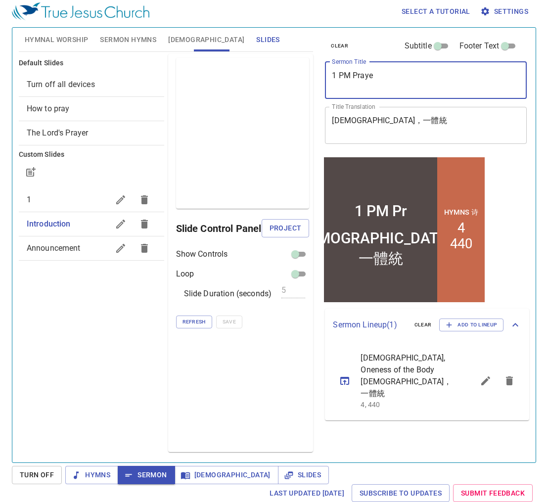
type textarea "1 PM Praye"
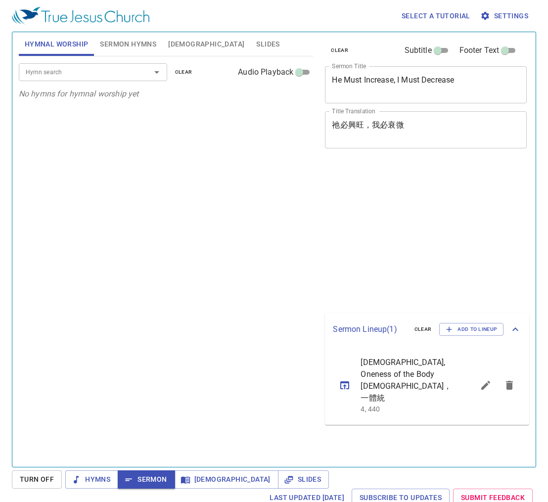
scroll to position [4, 0]
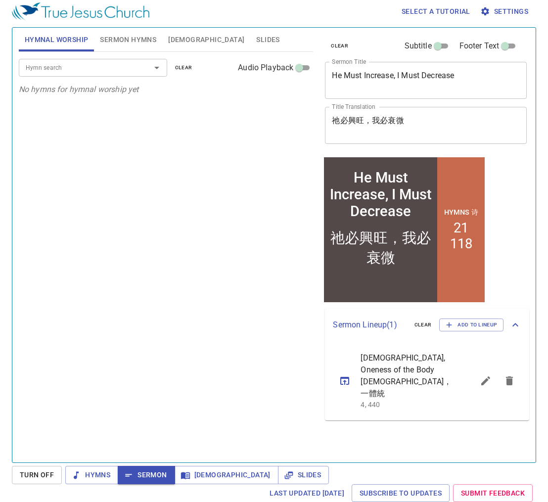
click at [515, 375] on icon "sermon lineup list" at bounding box center [510, 381] width 12 height 12
click at [514, 371] on div "clear Subtitle Footer Text Sermon Title He Must Increase, I Must Decrease x Ser…" at bounding box center [425, 241] width 216 height 435
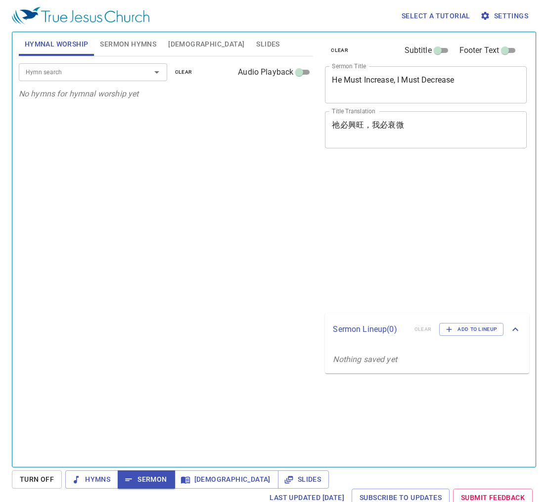
scroll to position [4, 0]
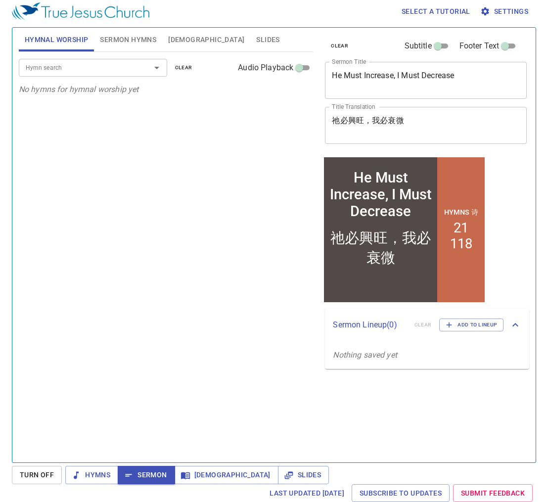
scroll to position [4, 0]
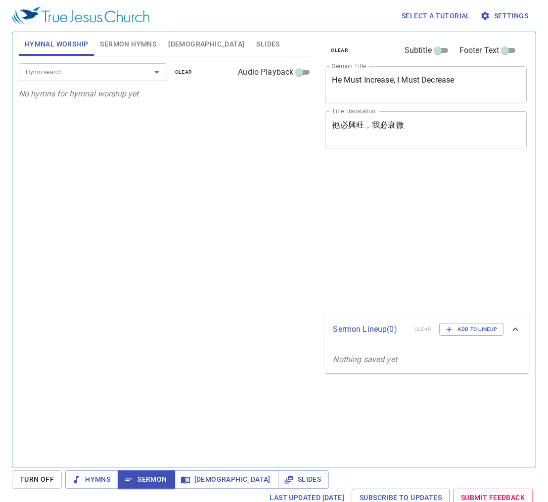
scroll to position [4, 0]
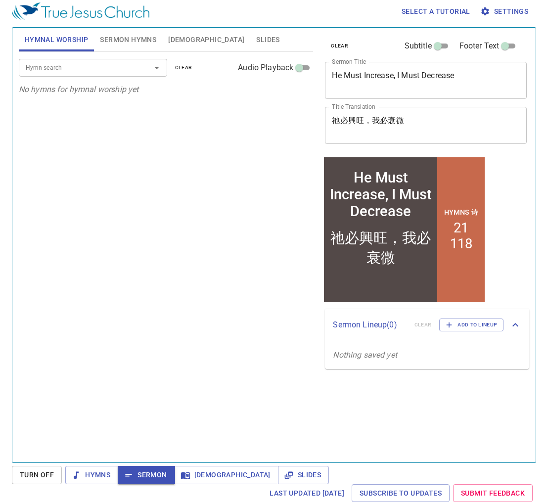
scroll to position [4, 0]
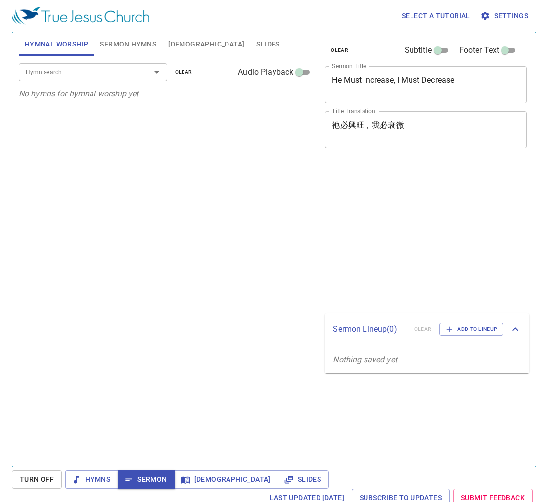
scroll to position [4, 0]
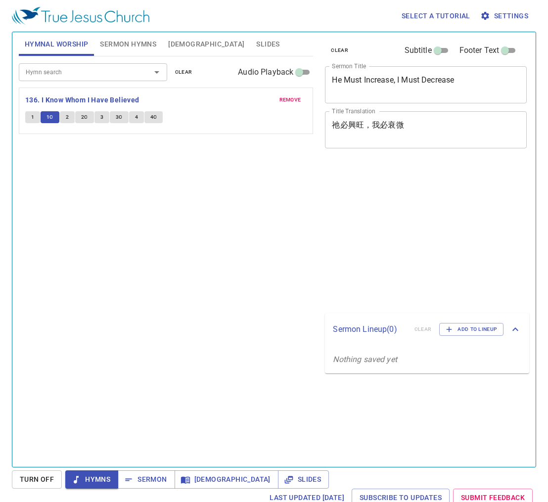
scroll to position [4, 0]
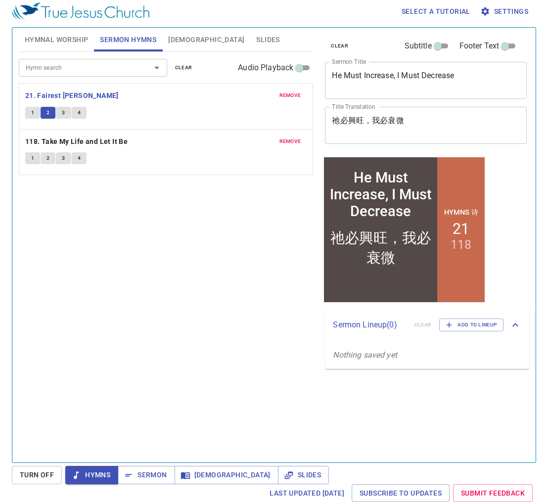
scroll to position [4, 0]
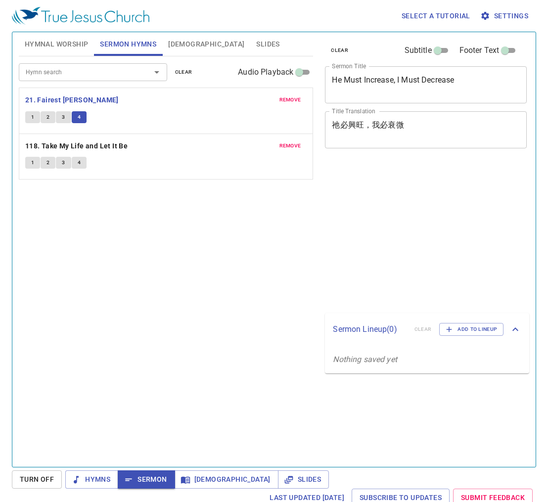
scroll to position [4, 0]
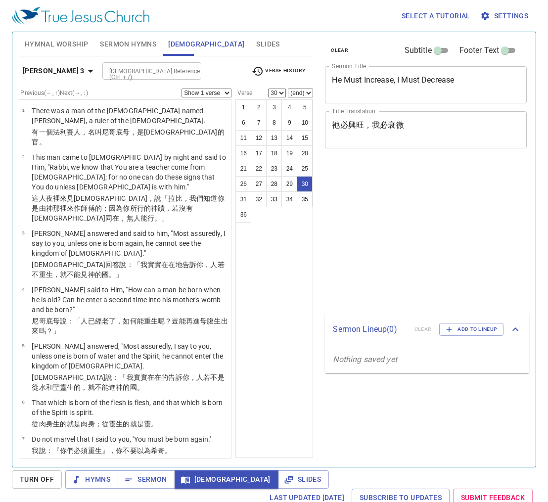
select select "30"
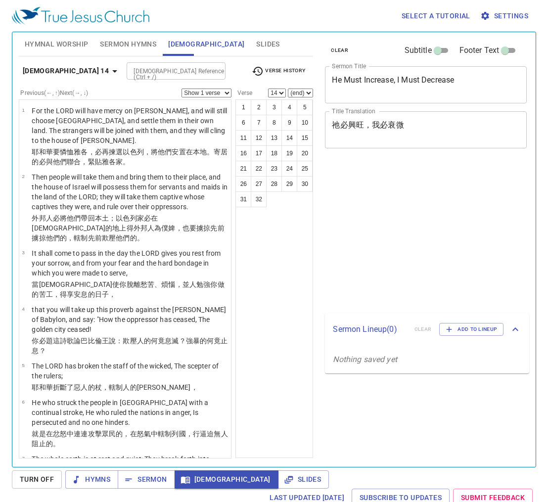
select select "14"
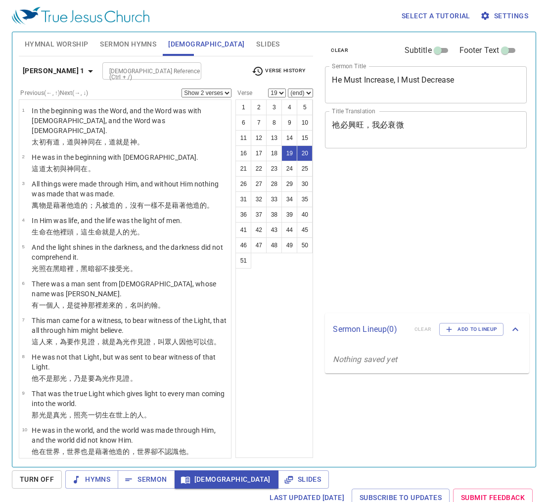
select select "2"
select select "19"
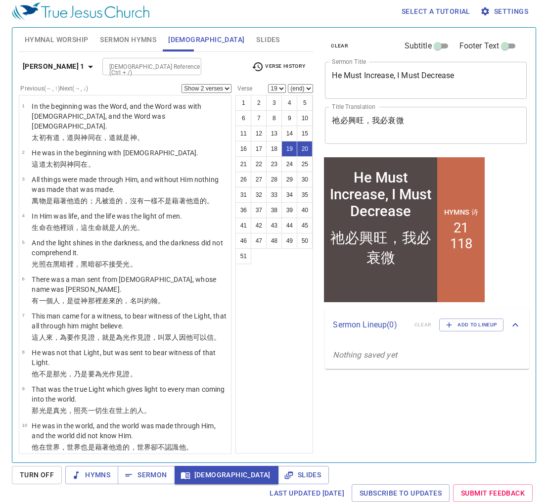
scroll to position [578, 0]
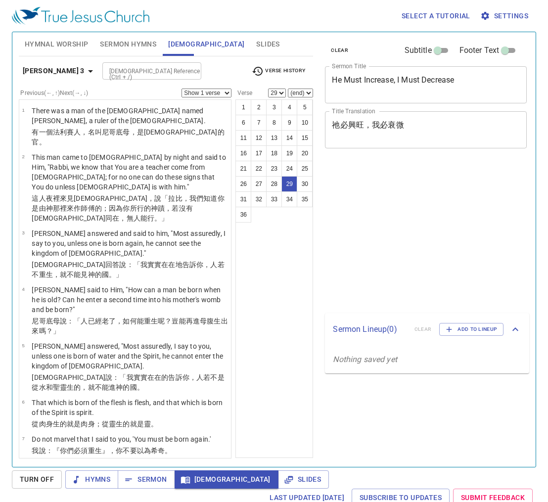
select select "29"
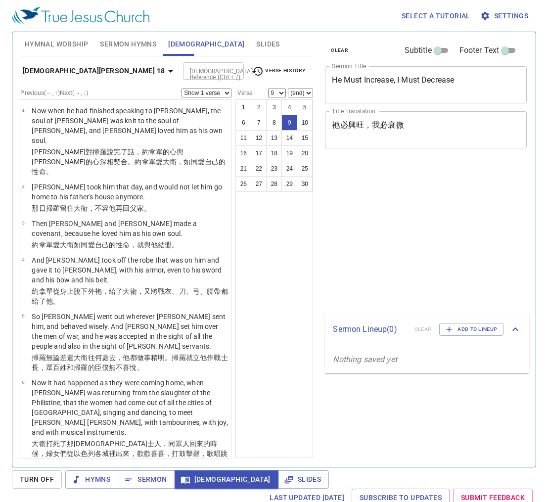
select select "9"
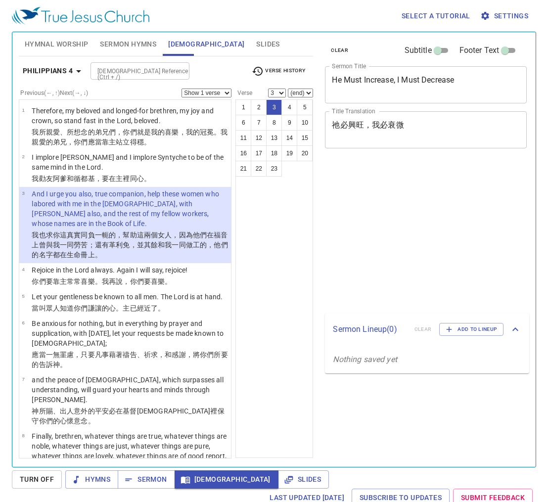
select select "3"
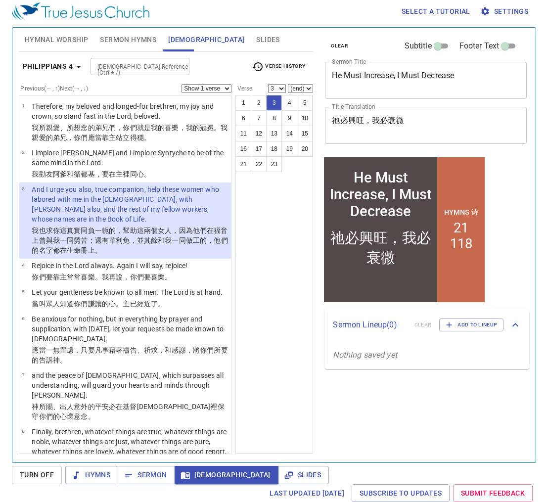
scroll to position [4, 0]
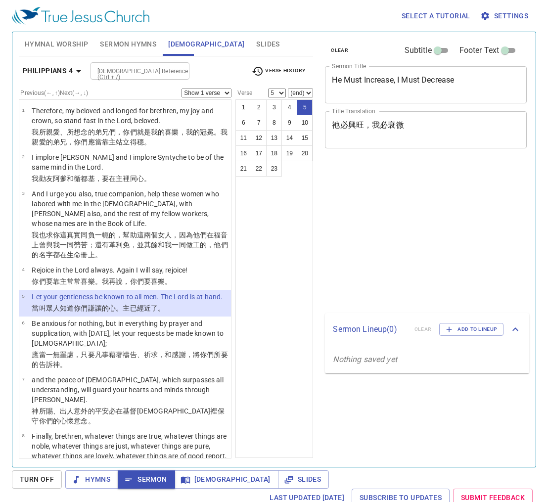
select select "5"
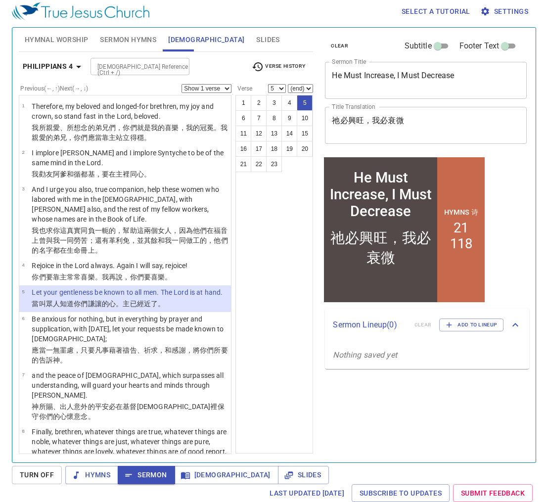
click at [144, 68] on input "[DEMOGRAPHIC_DATA] Reference (Ctrl + /)" at bounding box center [132, 66] width 77 height 11
click at [142, 62] on input "[DEMOGRAPHIC_DATA] Reference (Ctrl + /)" at bounding box center [132, 66] width 77 height 11
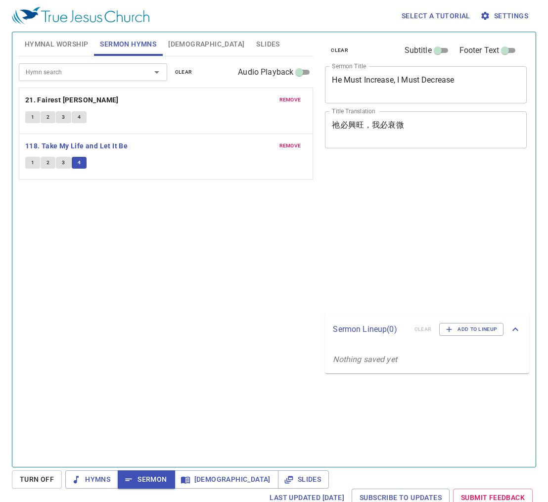
scroll to position [4, 0]
